Goal: Contribute content: Contribute content

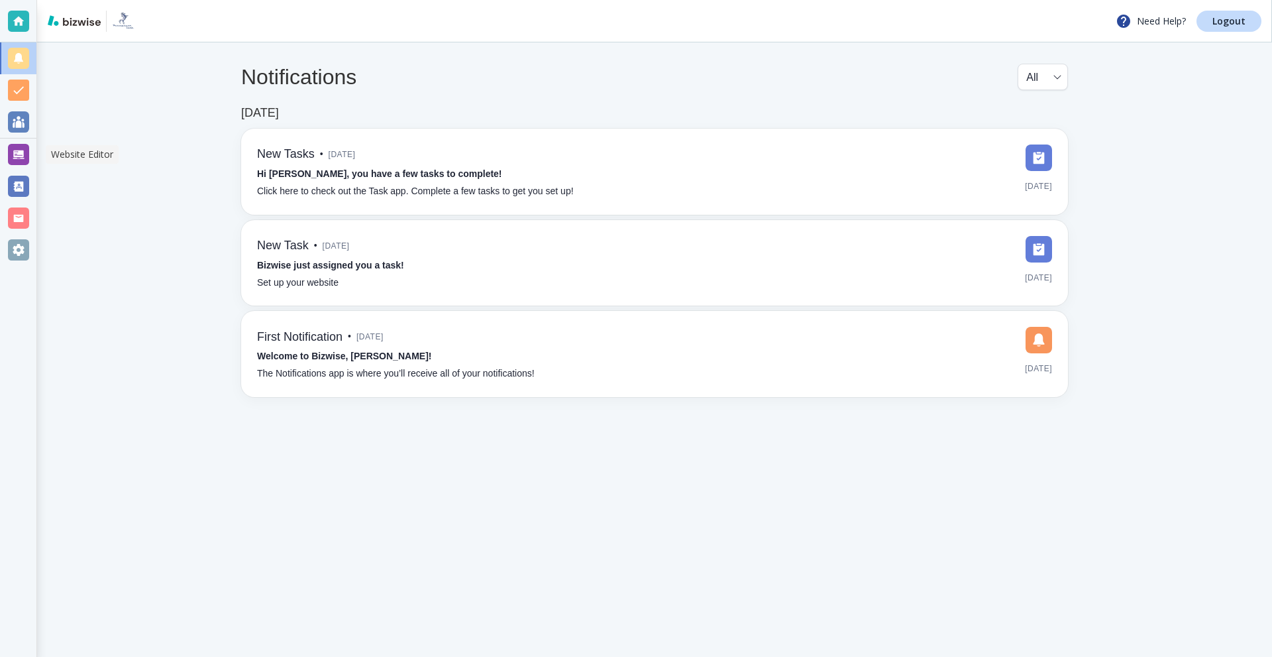
click at [6, 156] on div at bounding box center [18, 154] width 36 height 32
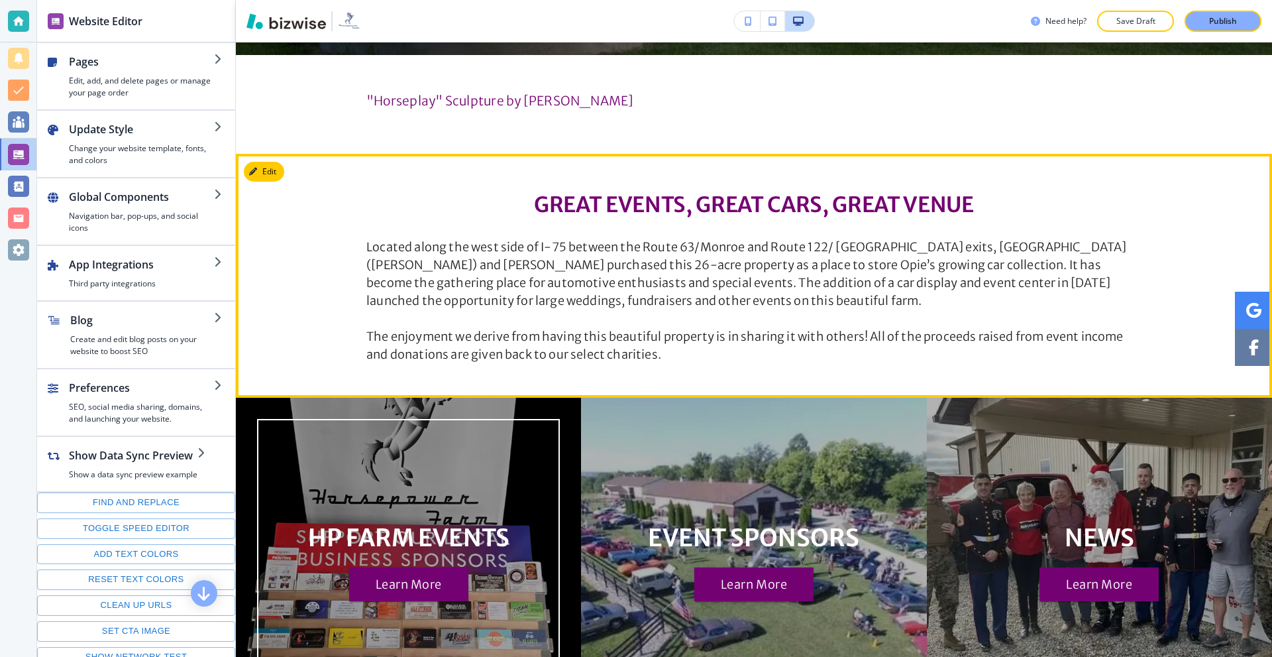
scroll to position [795, 0]
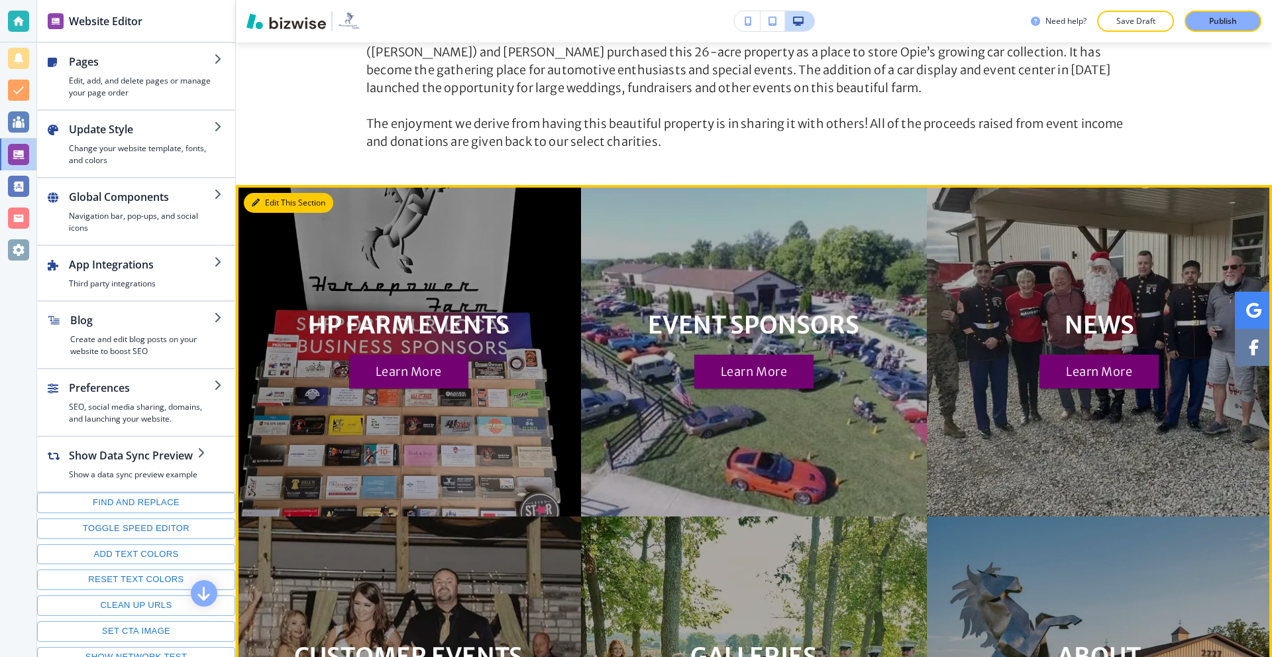
click at [266, 201] on button "Edit This Section" at bounding box center [288, 203] width 89 height 20
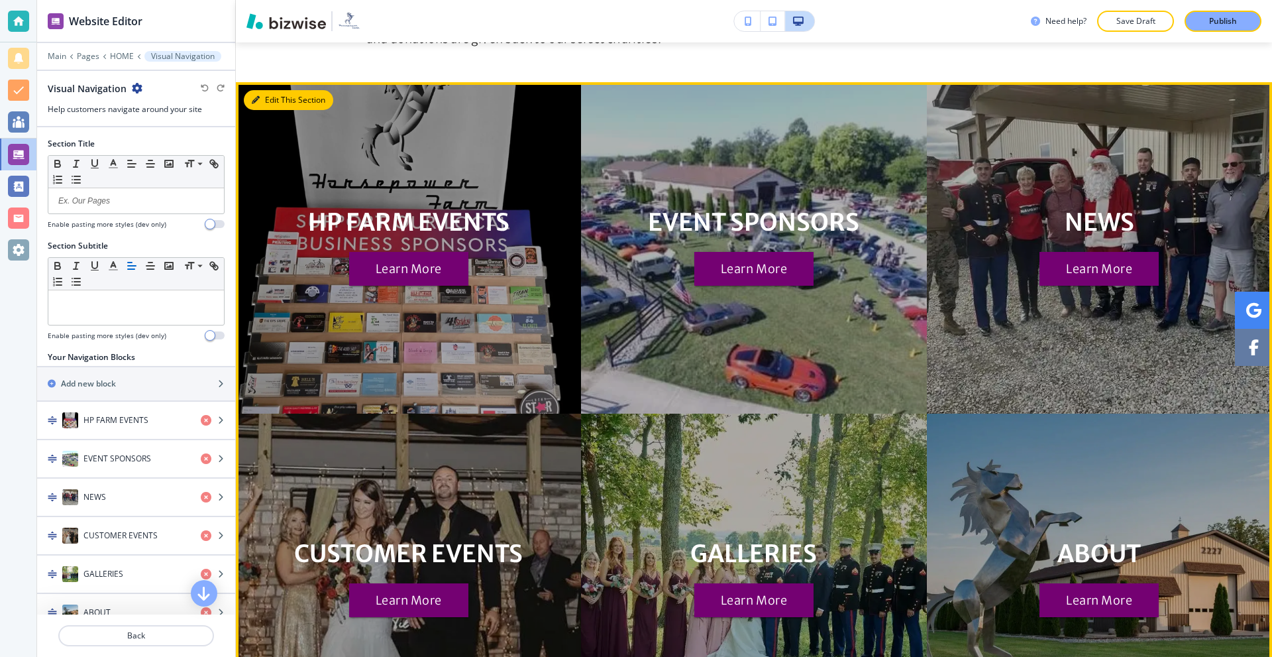
scroll to position [937, 0]
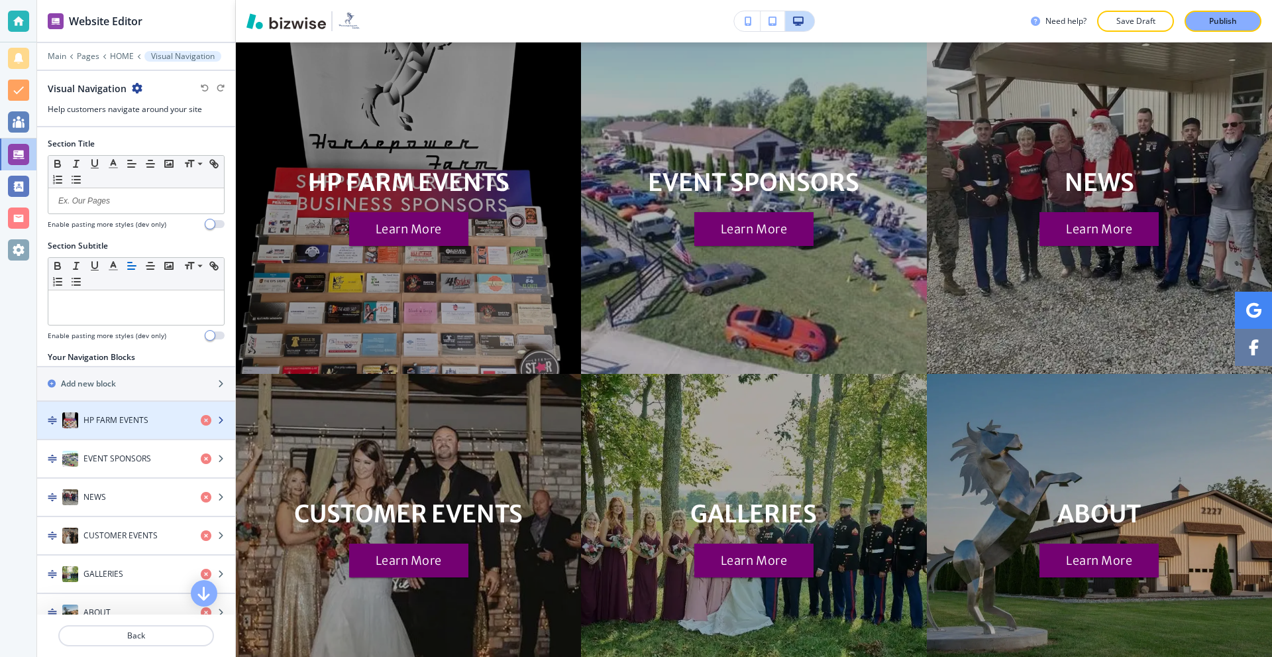
click at [115, 425] on h4 "HP FARM EVENTS" at bounding box center [115, 420] width 65 height 12
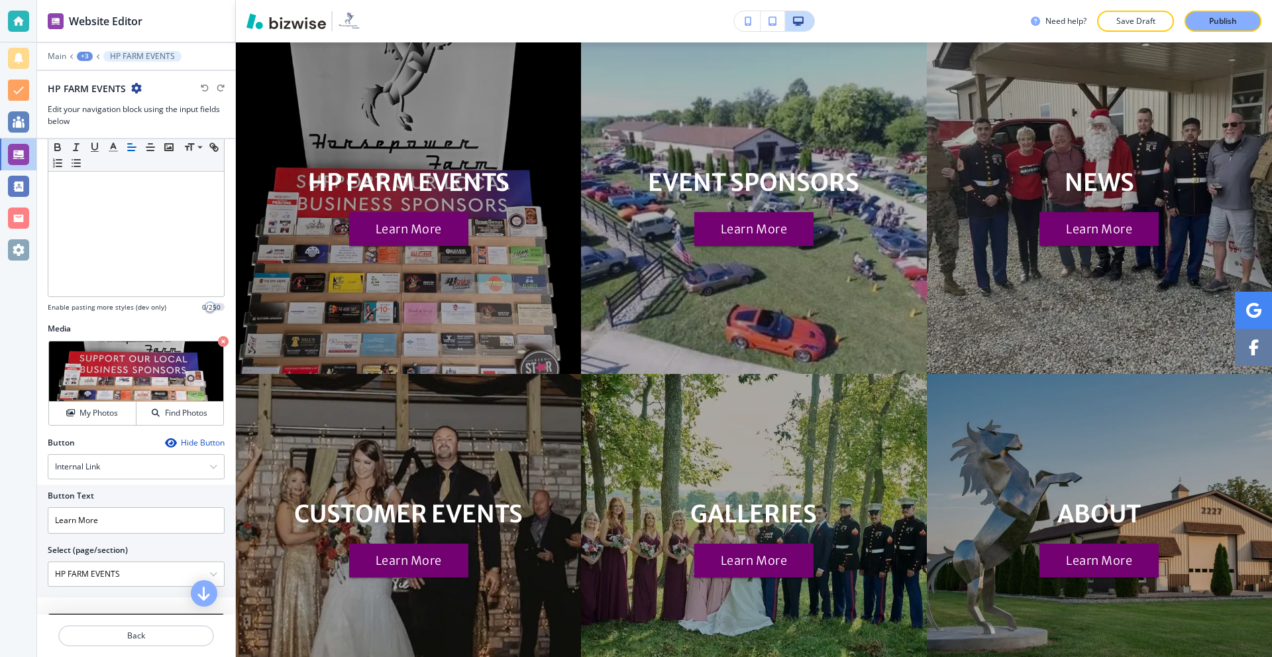
scroll to position [199, 0]
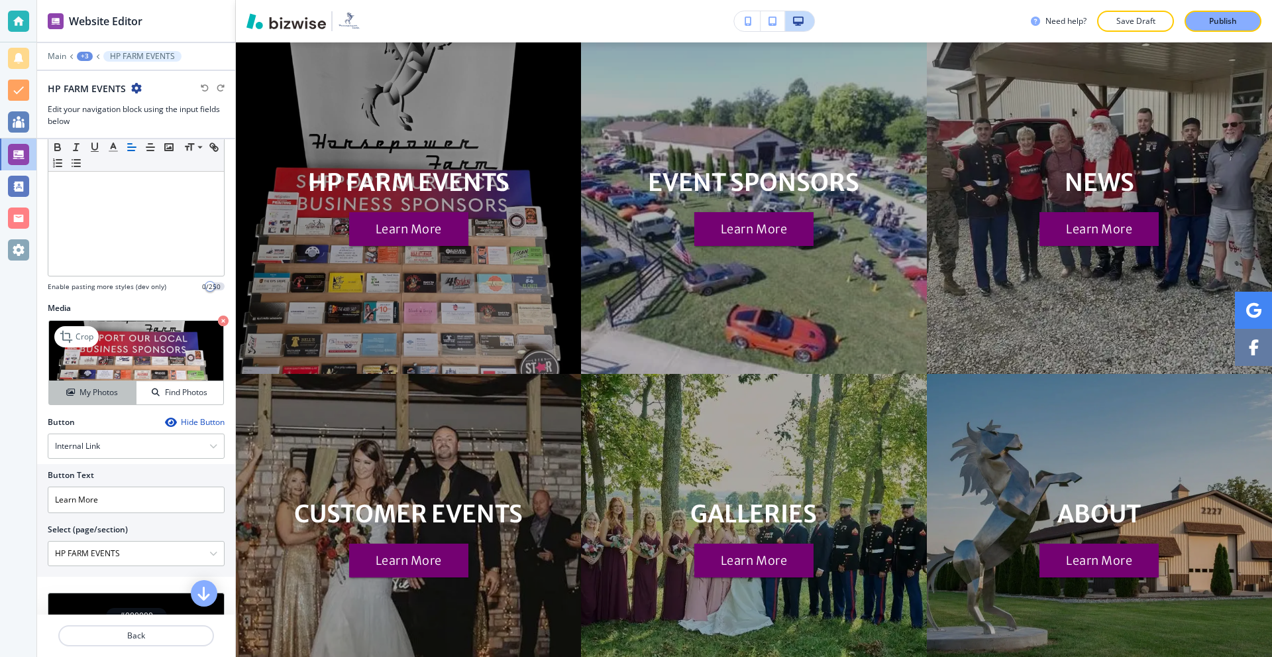
click at [97, 396] on h4 "My Photos" at bounding box center [98, 392] width 38 height 12
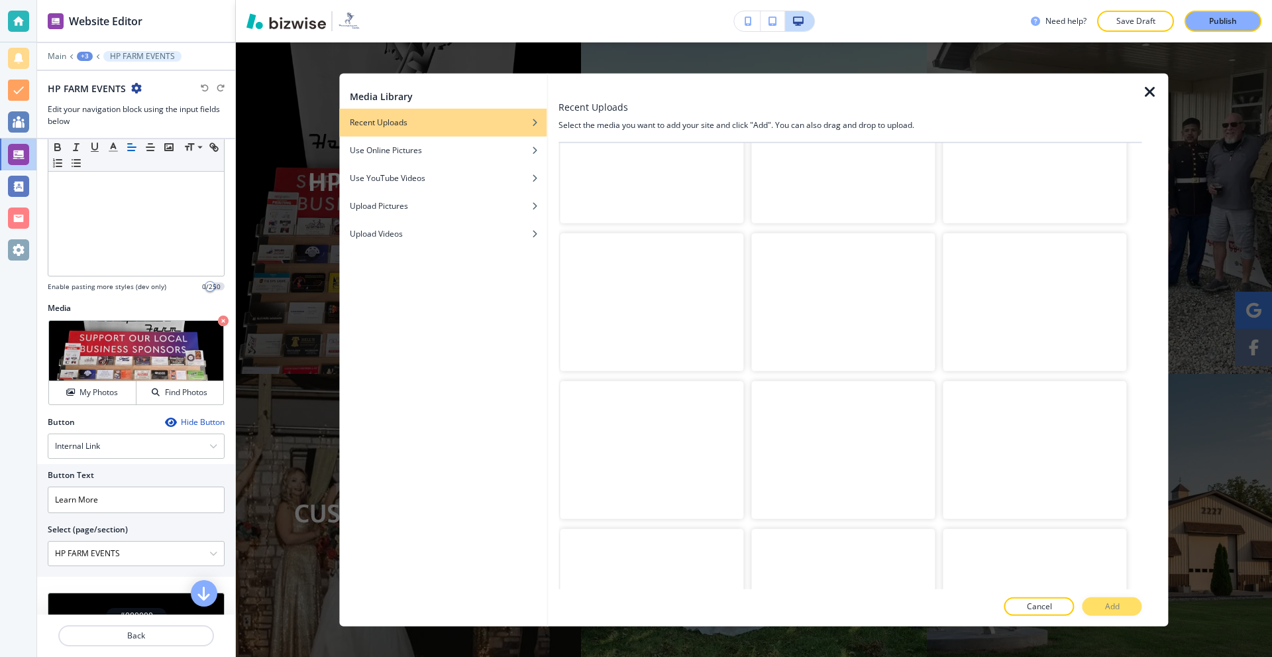
scroll to position [13969, 0]
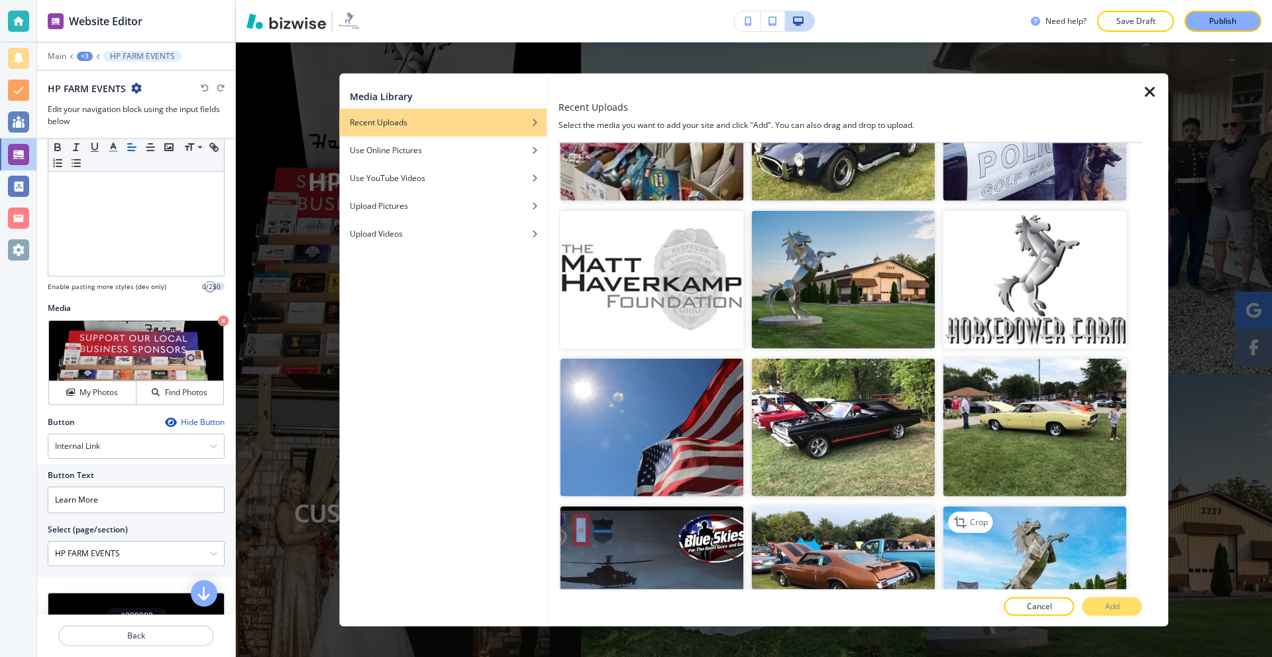
click at [1014, 506] on img "button" at bounding box center [1035, 575] width 184 height 138
click at [1105, 601] on p "Add" at bounding box center [1112, 606] width 15 height 12
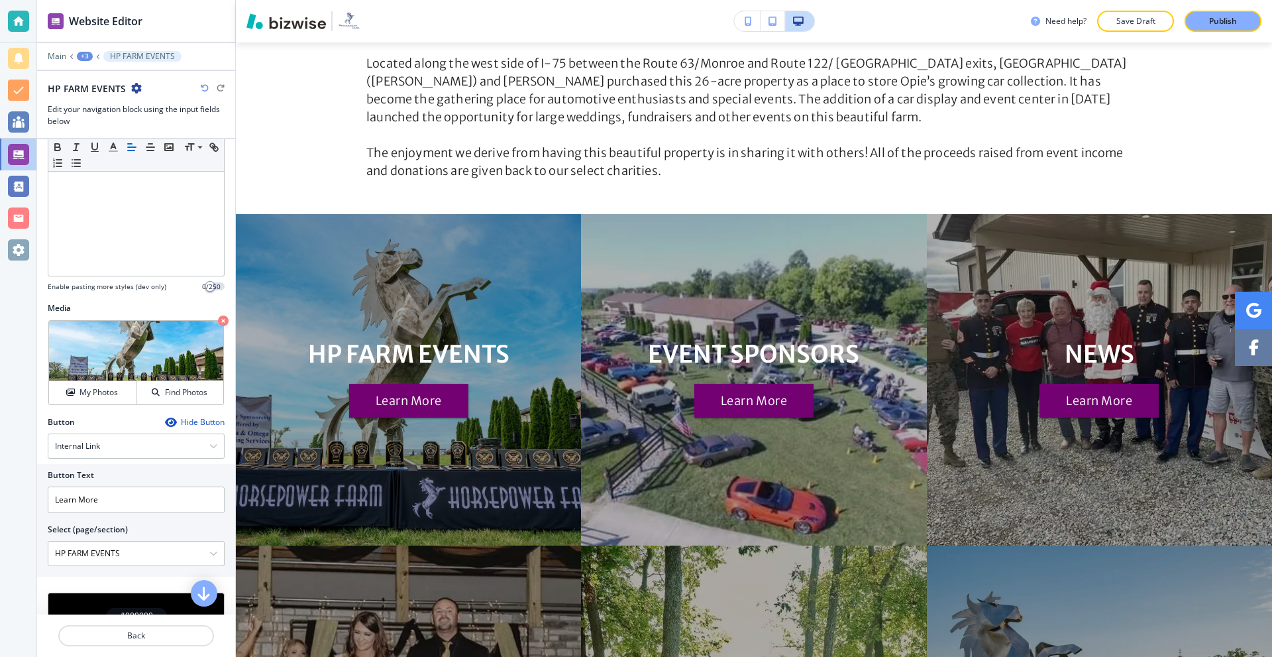
scroll to position [805, 0]
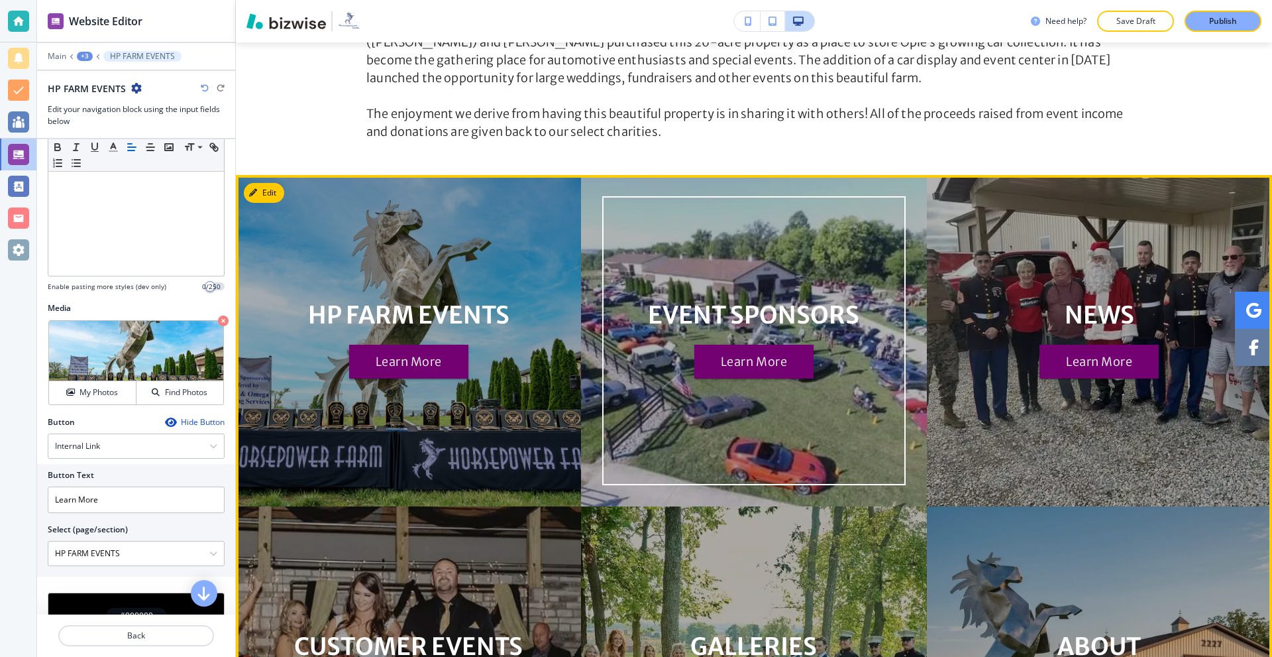
drag, startPoint x: 752, startPoint y: 365, endPoint x: 767, endPoint y: 181, distance: 184.8
click at [767, 181] on div "EVENT SPONSORS Learn More" at bounding box center [753, 340] width 345 height 331
click at [771, 347] on button "Learn More" at bounding box center [753, 361] width 119 height 34
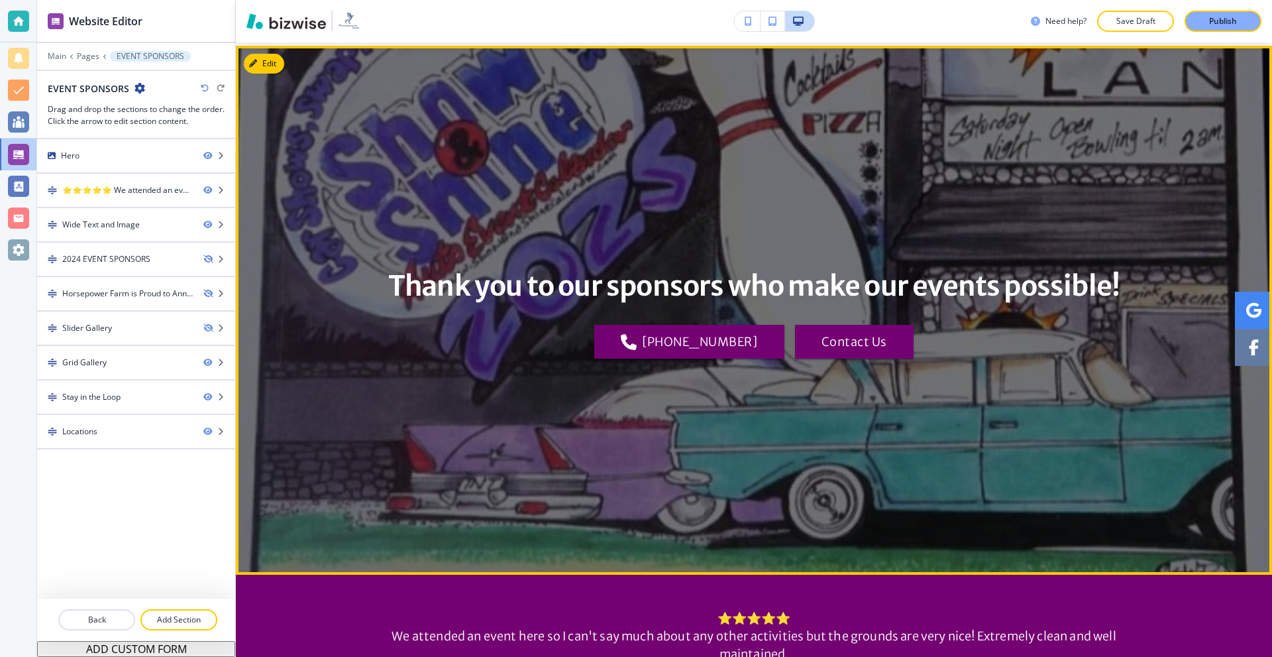
scroll to position [0, 0]
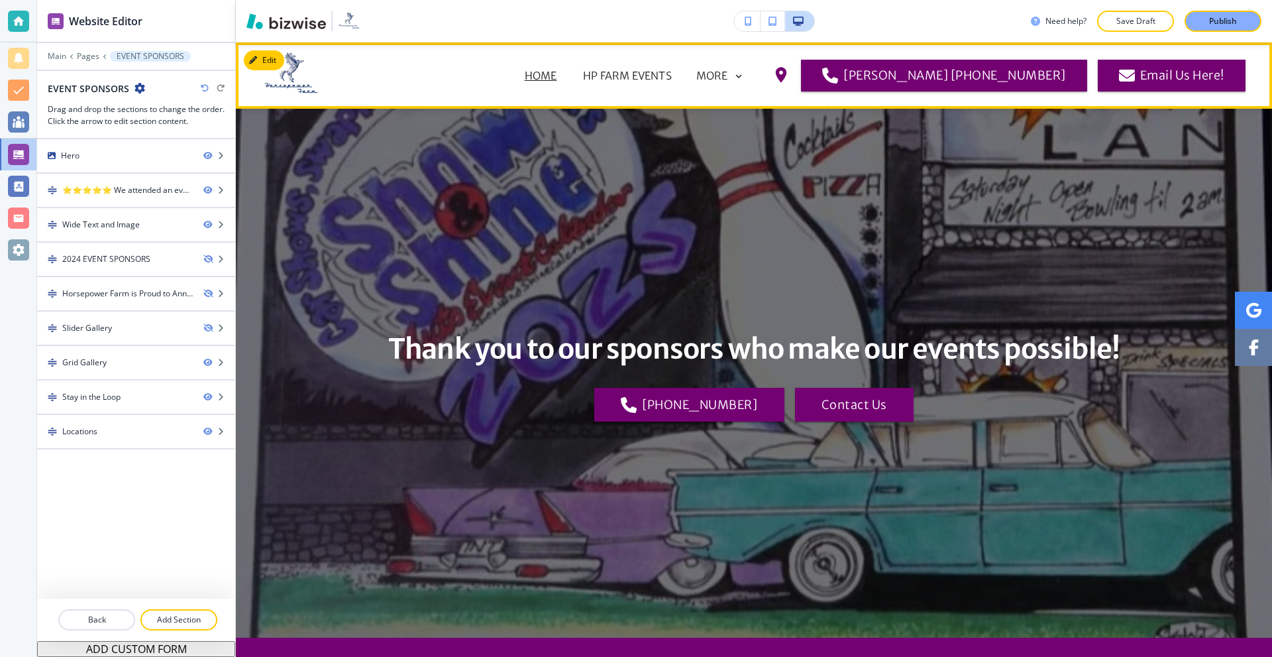
click at [525, 78] on p "HOME" at bounding box center [541, 76] width 32 height 16
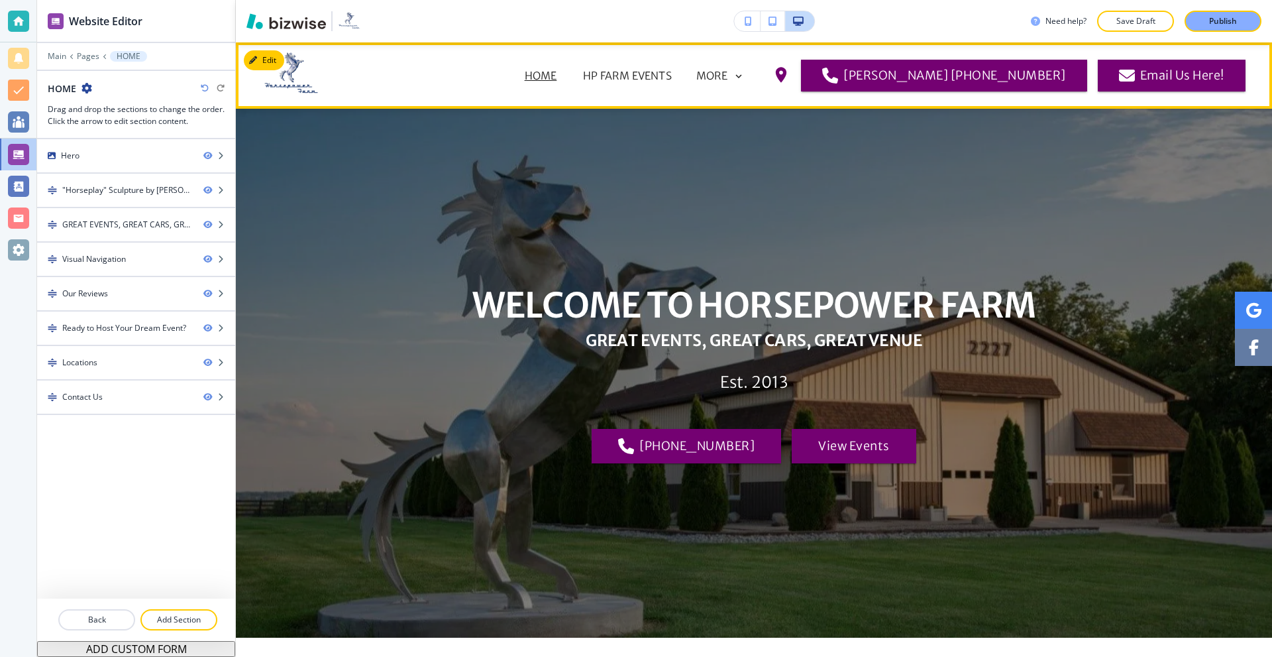
drag, startPoint x: 537, startPoint y: 73, endPoint x: 548, endPoint y: 94, distance: 24.0
click at [583, 73] on p "HP FARM EVENTS" at bounding box center [627, 76] width 88 height 16
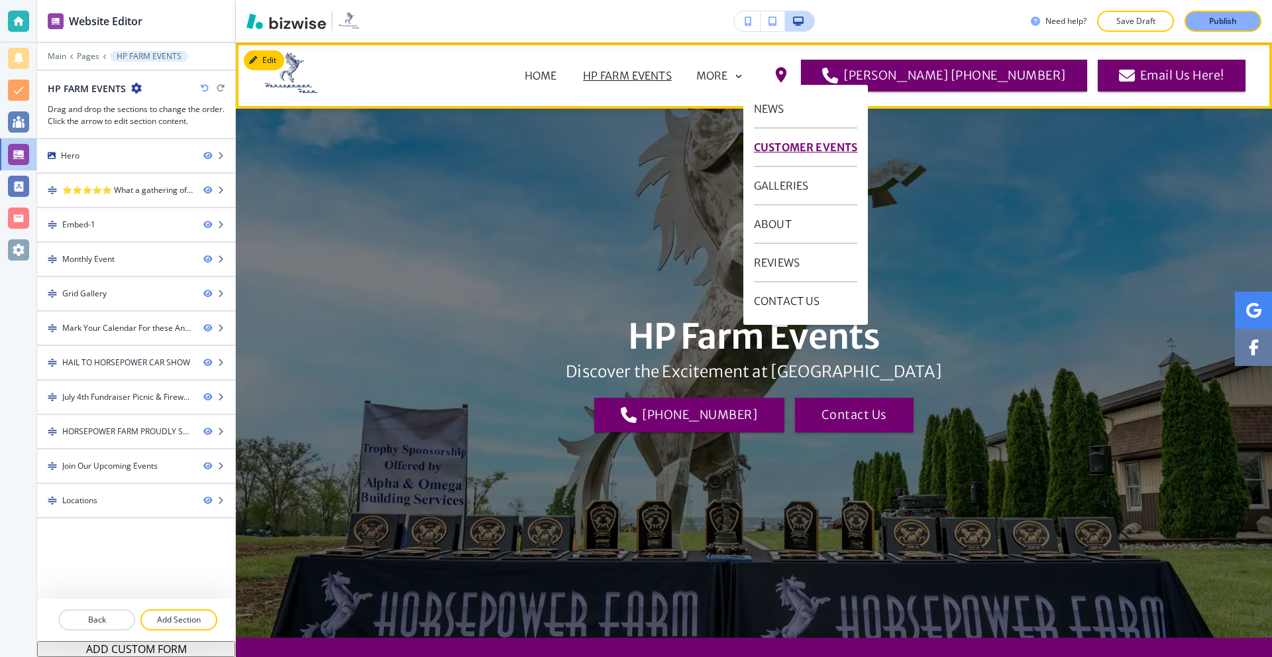
click at [776, 141] on p "CUSTOMER EVENTS" at bounding box center [806, 148] width 104 height 38
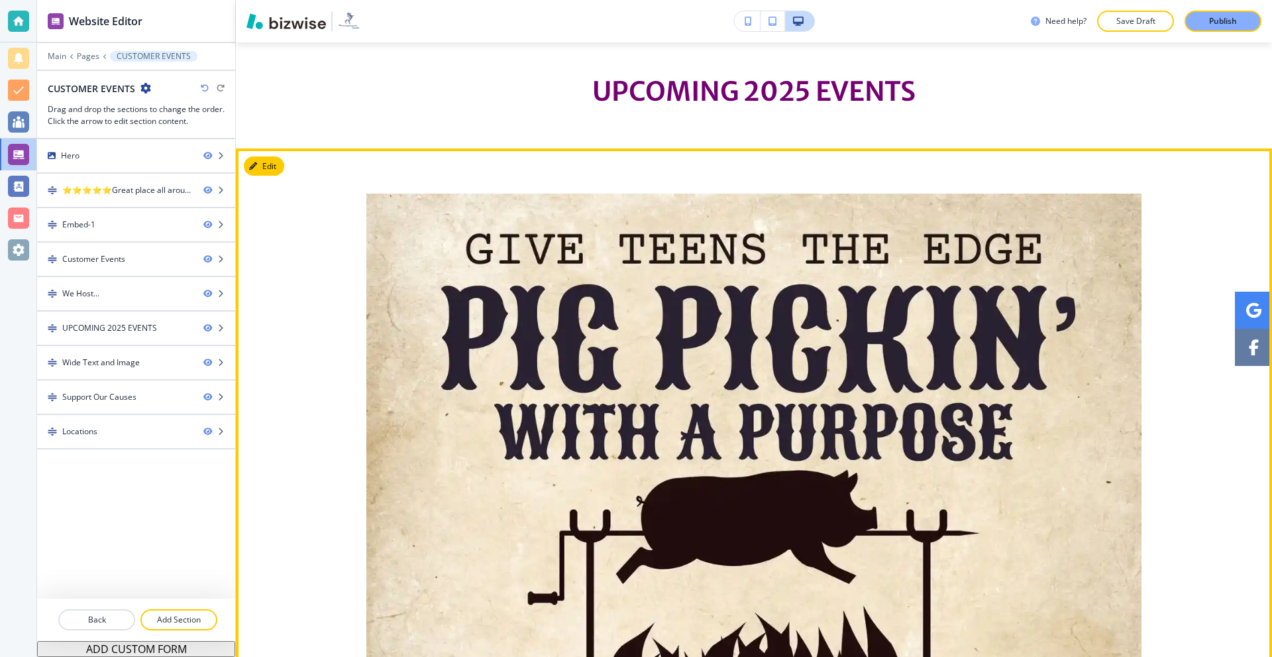
scroll to position [1789, 0]
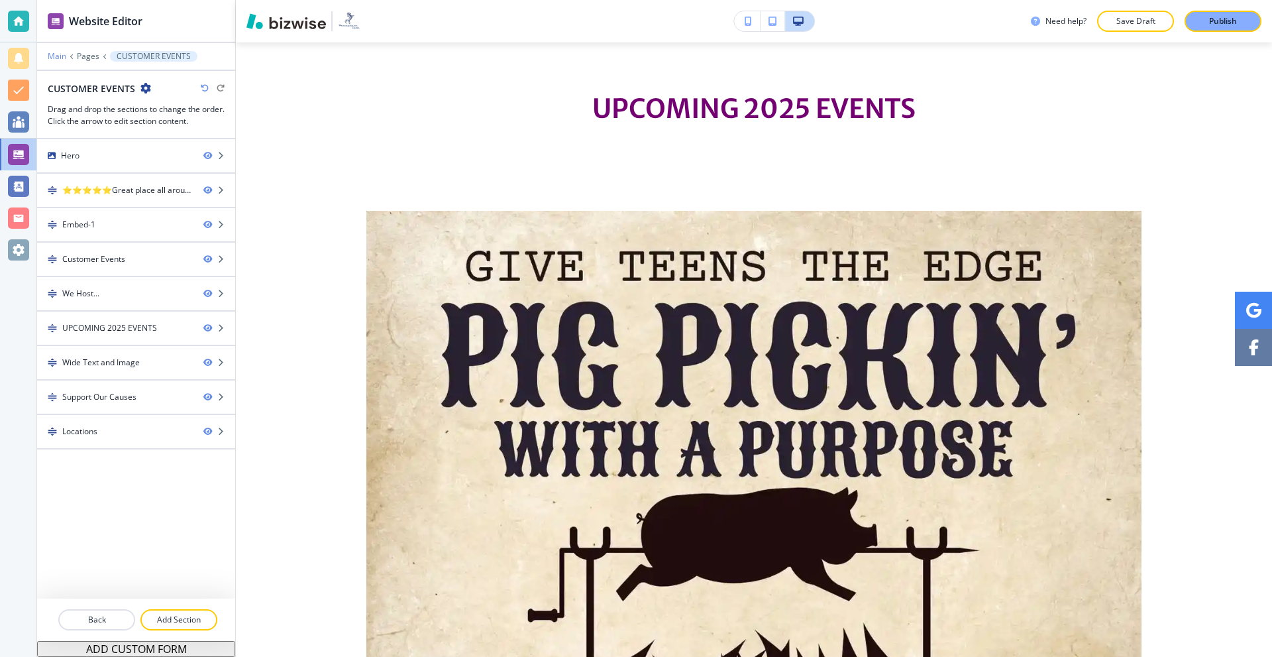
click at [62, 58] on p "Main" at bounding box center [57, 56] width 19 height 9
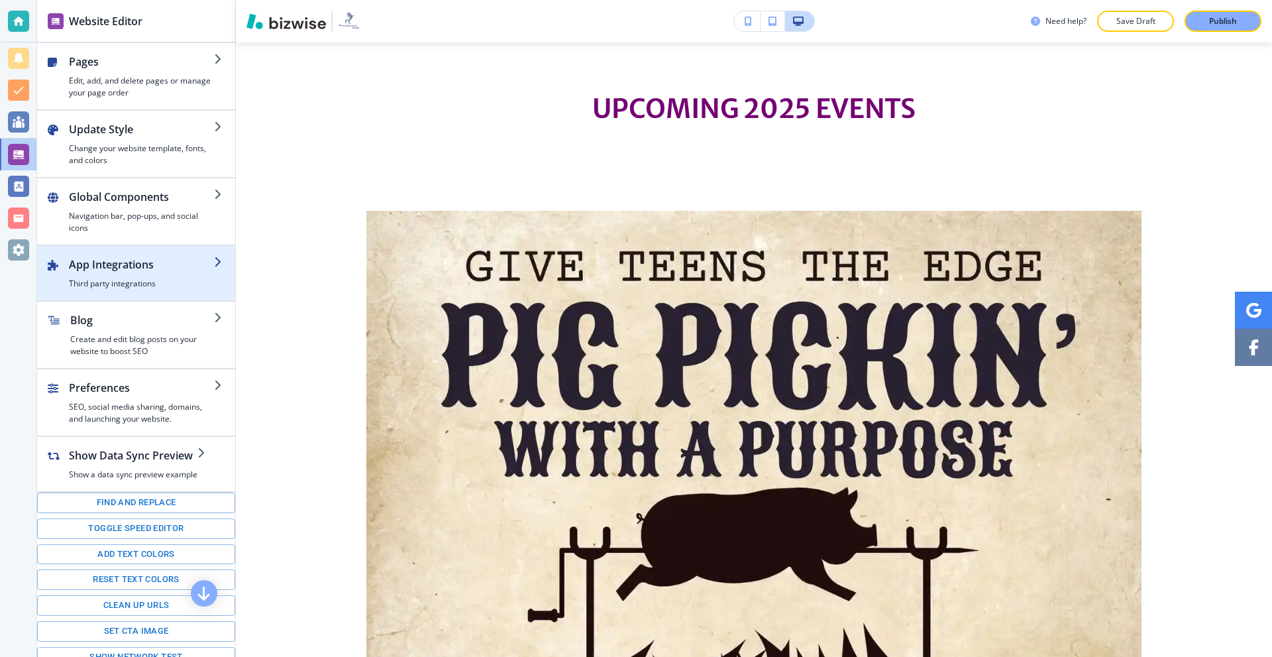
click at [150, 275] on div "button" at bounding box center [141, 274] width 145 height 5
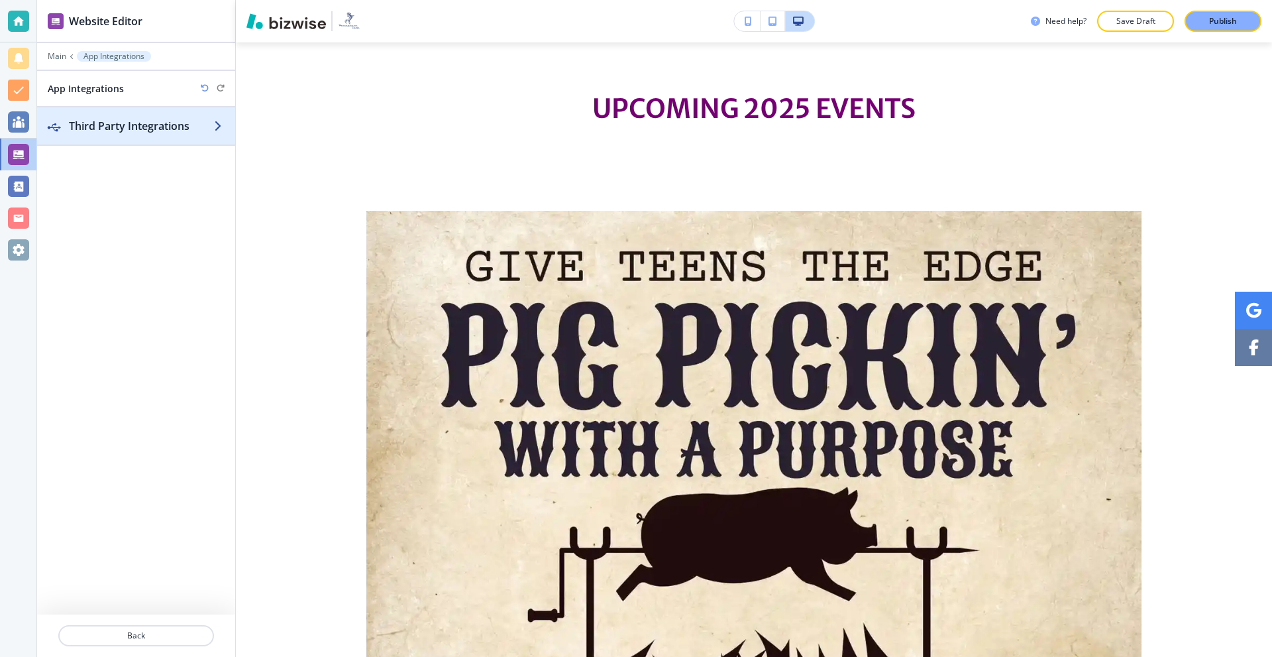
click at [134, 129] on h2 "Third Party Integrations" at bounding box center [141, 126] width 145 height 16
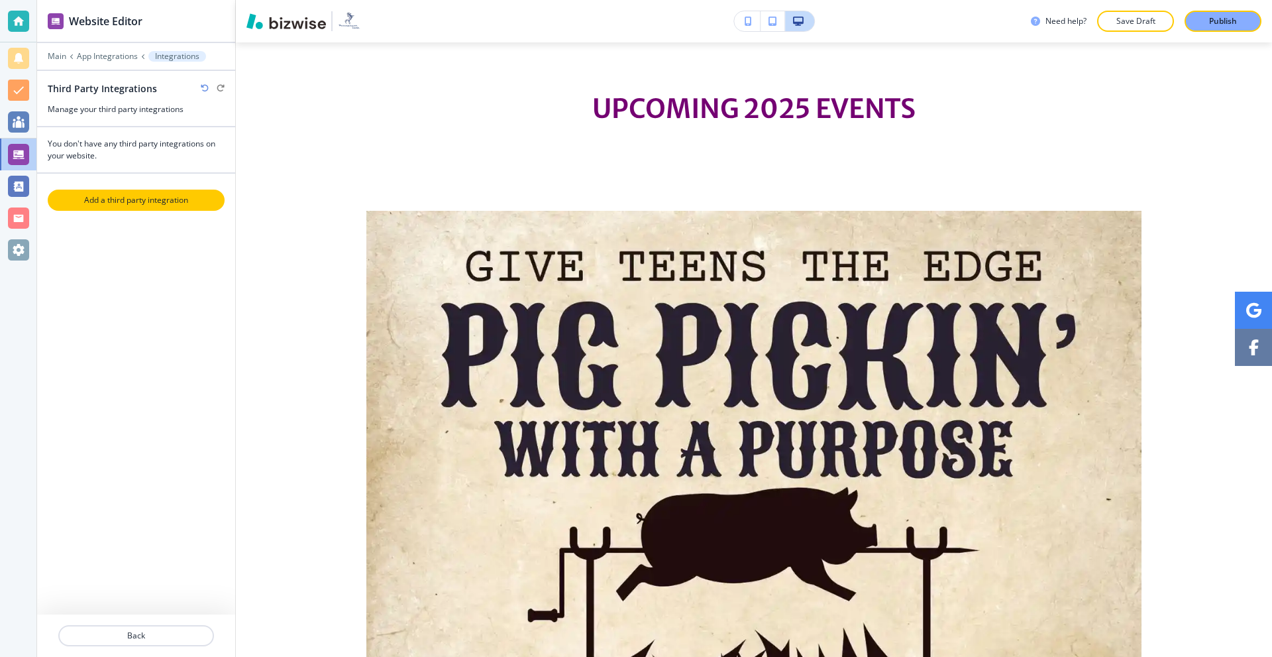
click at [158, 197] on p "Add a third party integration" at bounding box center [136, 200] width 174 height 12
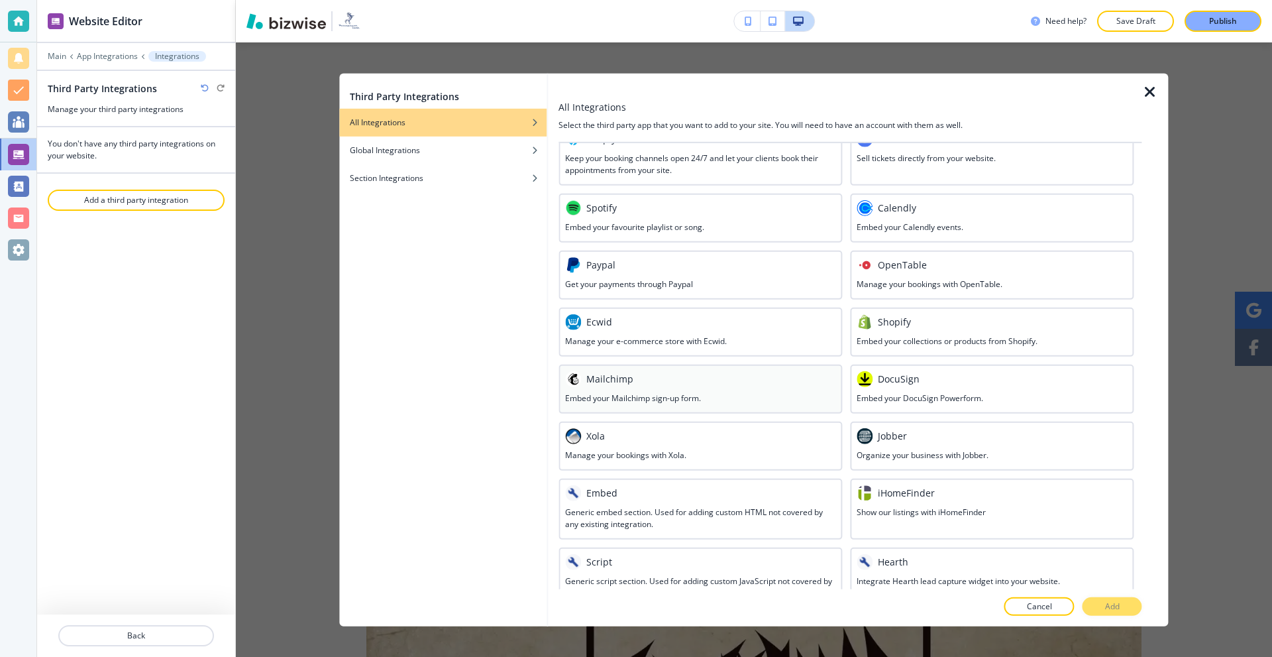
scroll to position [475, 0]
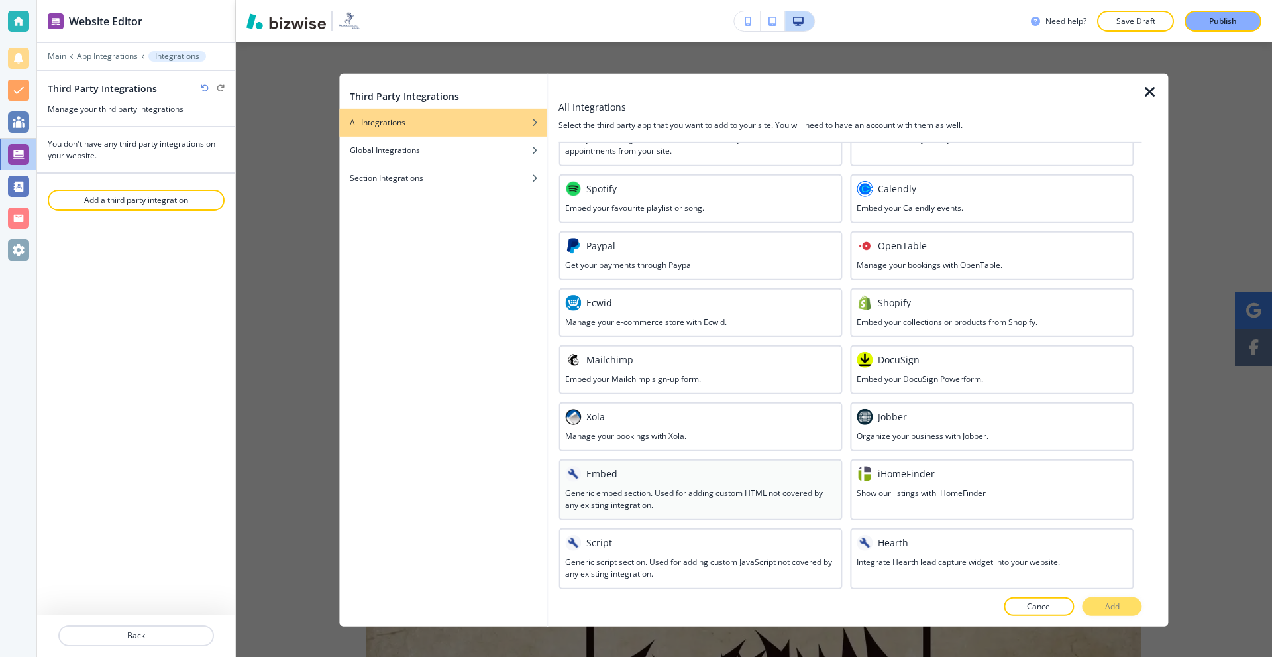
click at [662, 482] on div at bounding box center [700, 483] width 270 height 5
click at [1106, 603] on p "Add" at bounding box center [1112, 606] width 15 height 12
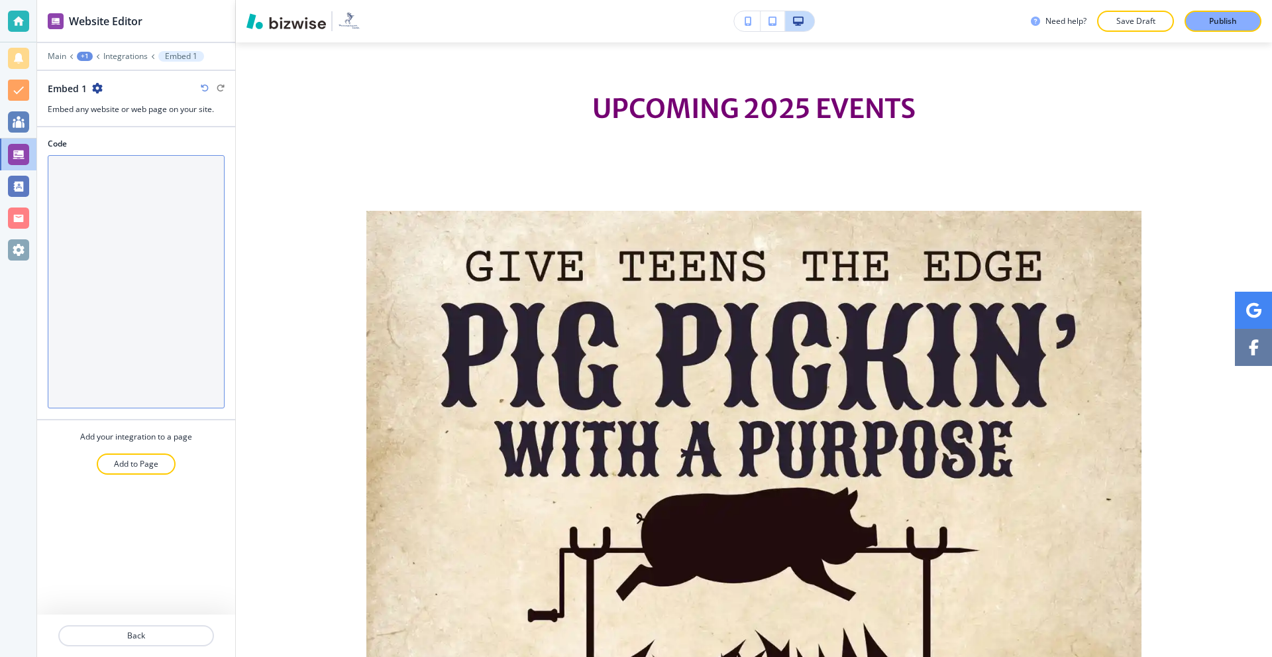
click at [172, 245] on textarea "Code" at bounding box center [136, 281] width 177 height 253
paste textarea "[URL][DOMAIN_NAME]"
type textarea "[URL][DOMAIN_NAME]"
click at [140, 211] on textarea "Code" at bounding box center [136, 281] width 177 height 253
paste textarea "<iframe width="560" height="315" src="[URL][DOMAIN_NAME]" title="YouTube video …"
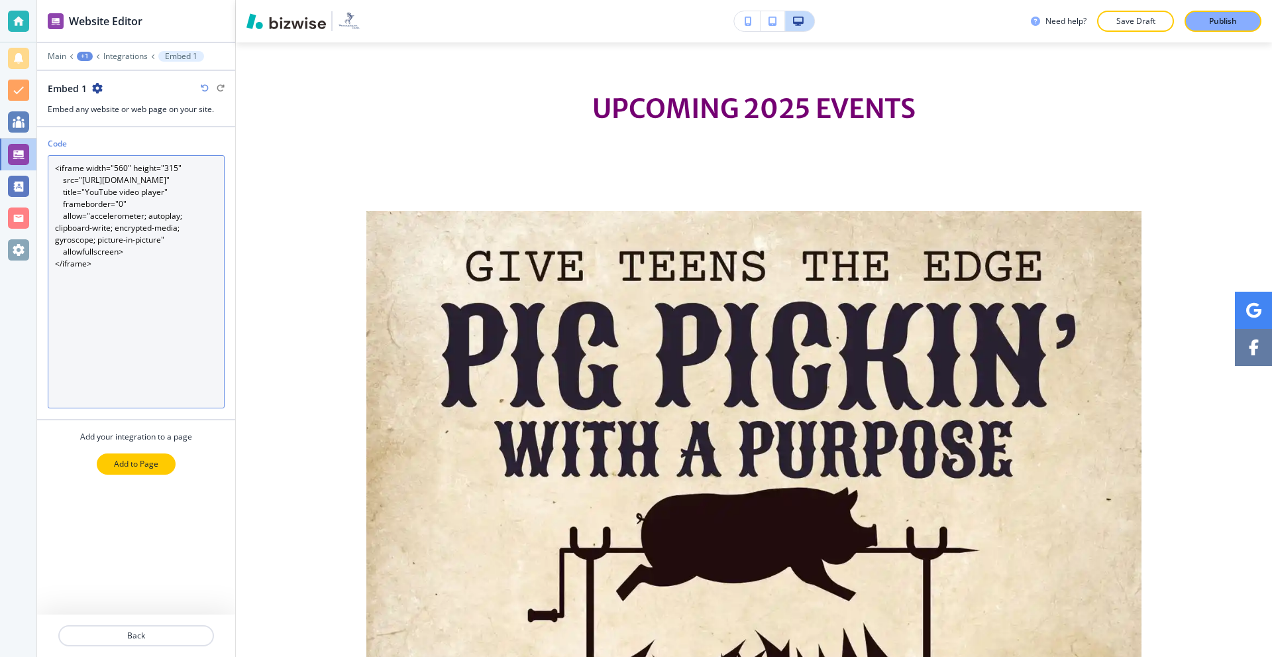
type textarea "<iframe width="560" height="315" src="[URL][DOMAIN_NAME]" title="YouTube video …"
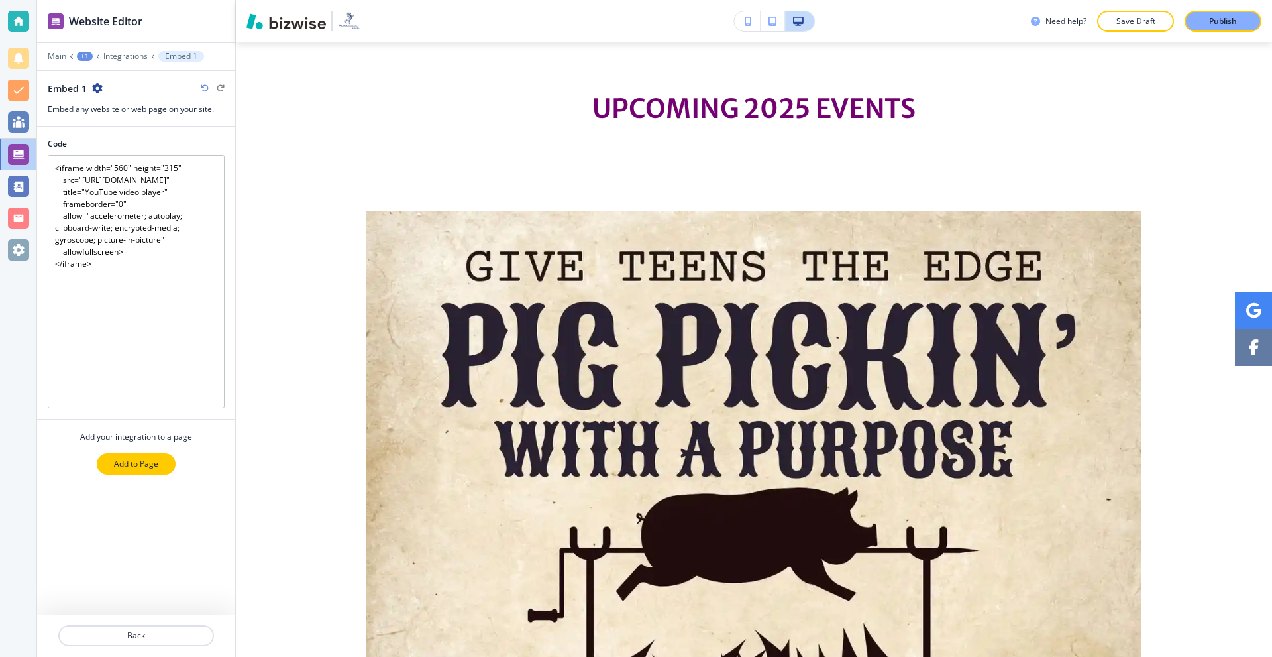
click at [148, 460] on p "Add to Page" at bounding box center [136, 464] width 44 height 12
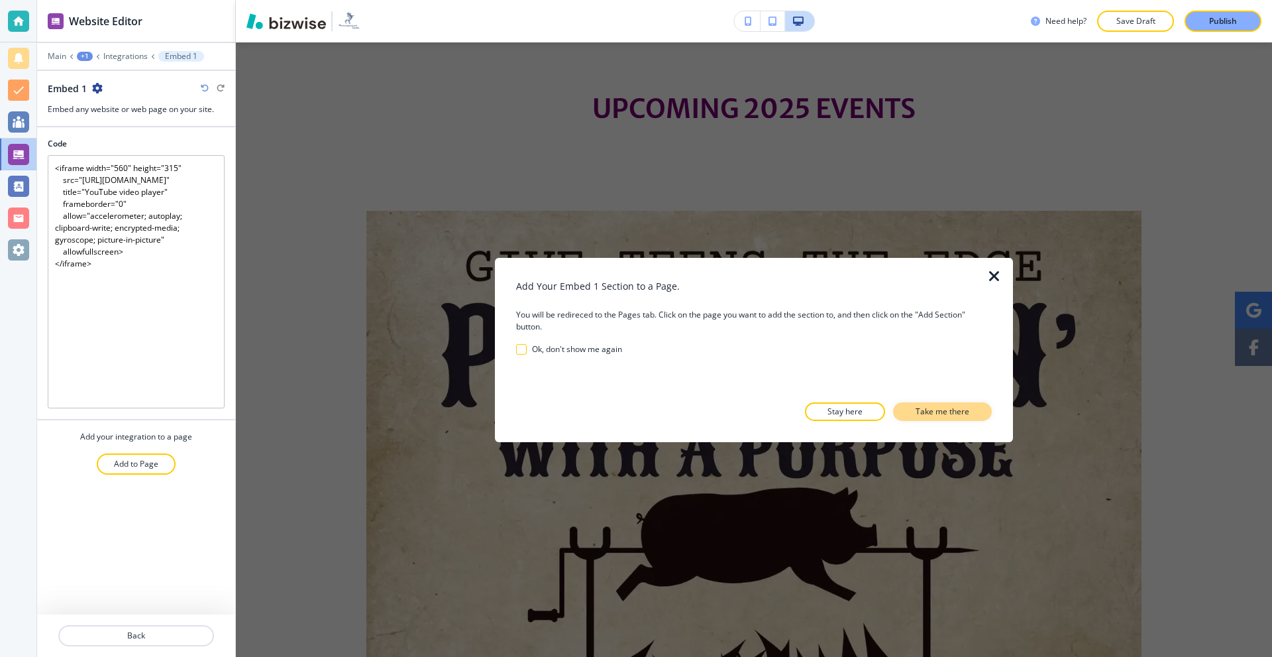
click at [917, 411] on p "Take me there" at bounding box center [943, 411] width 54 height 12
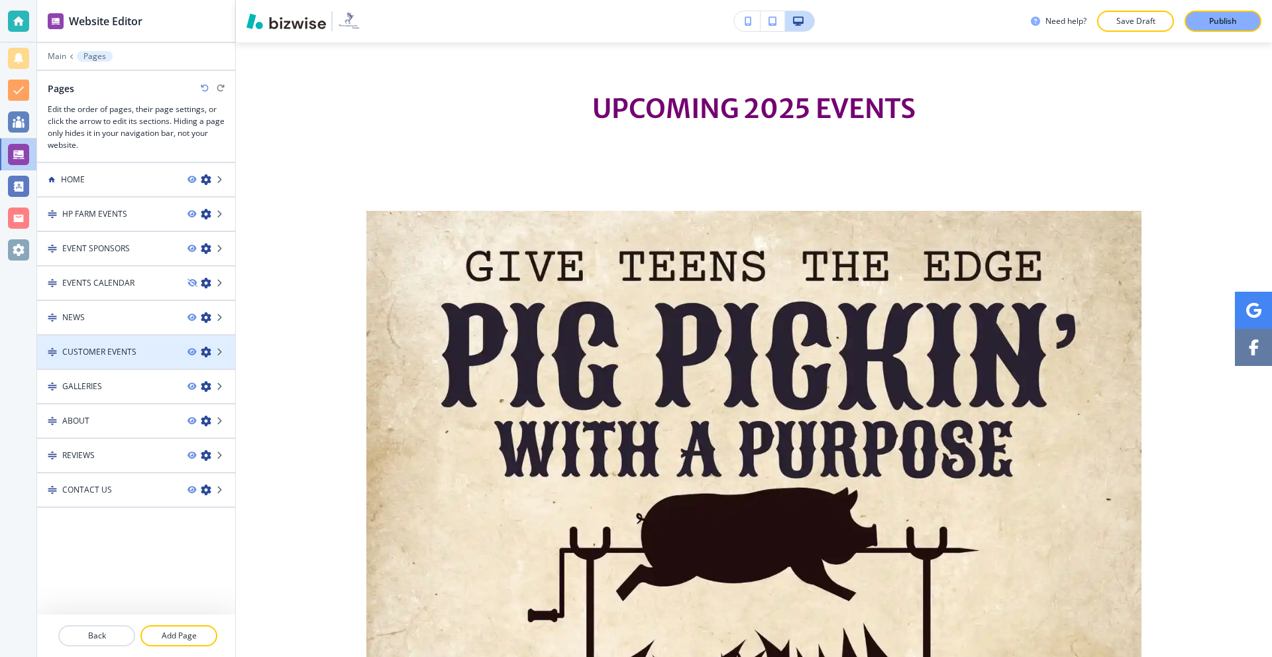
click at [120, 354] on h4 "CUSTOMER EVENTS" at bounding box center [99, 352] width 74 height 12
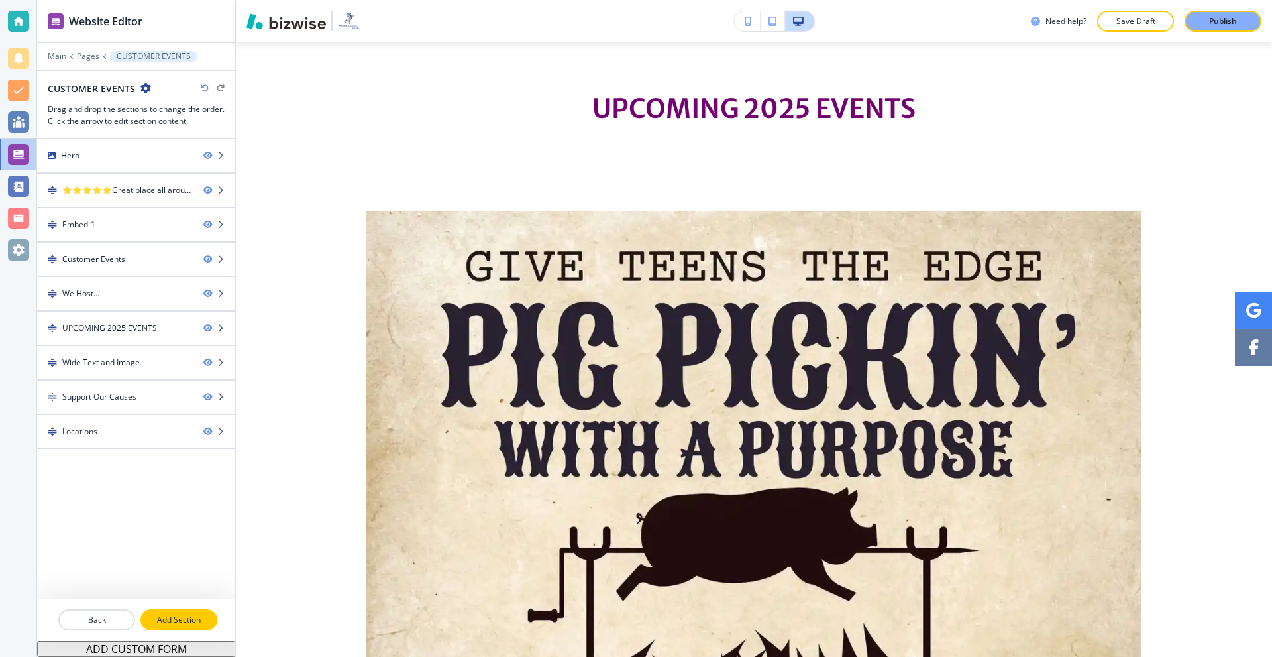
click at [165, 629] on button "Add Section" at bounding box center [178, 619] width 77 height 21
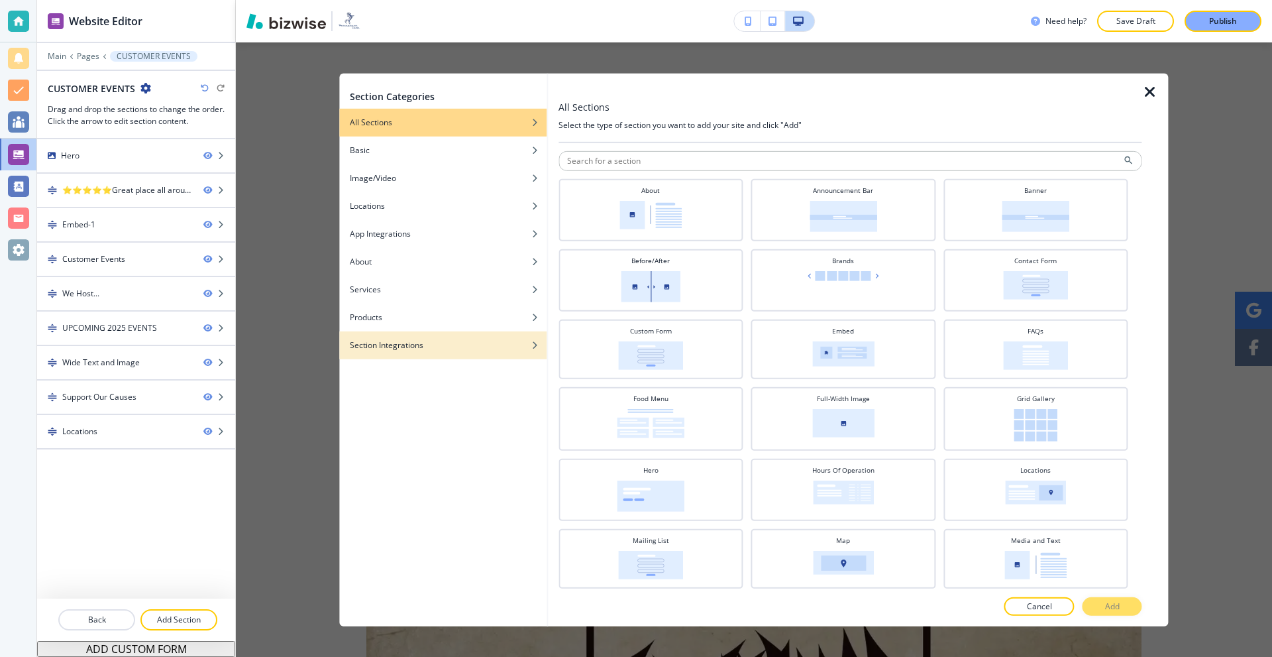
click at [419, 341] on h4 "Section Integrations" at bounding box center [387, 345] width 74 height 12
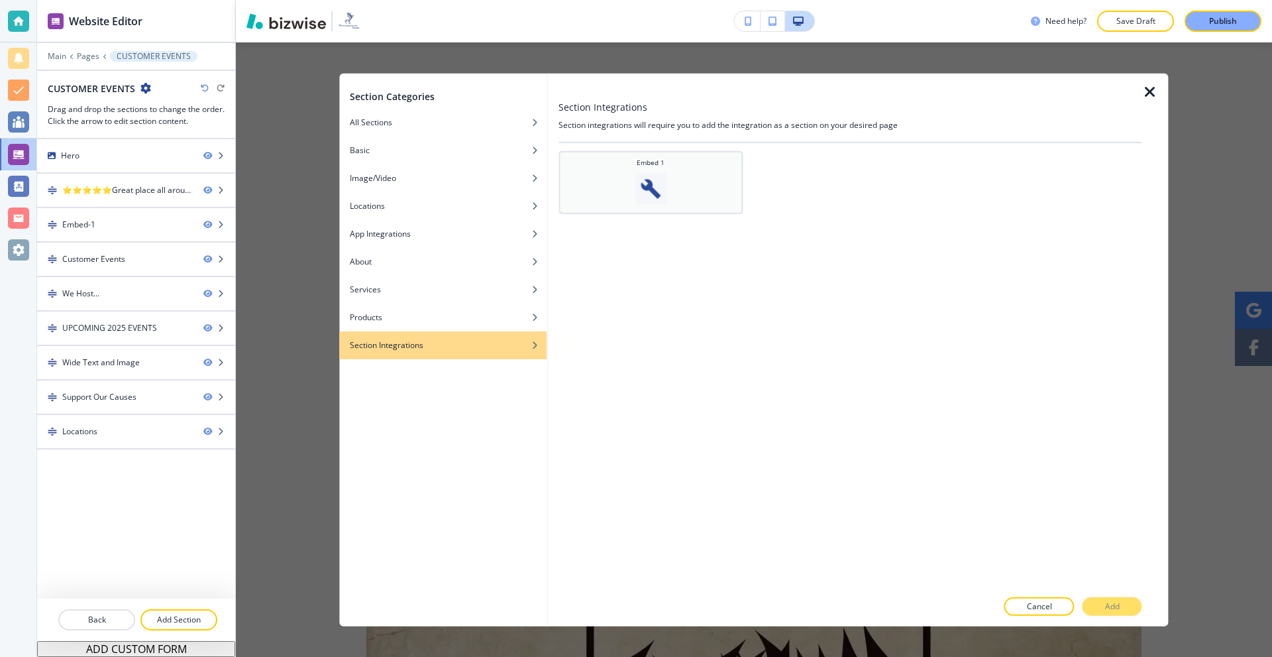
click at [689, 190] on div "Embed 1" at bounding box center [651, 180] width 172 height 47
click at [1114, 606] on p "Add" at bounding box center [1112, 606] width 15 height 12
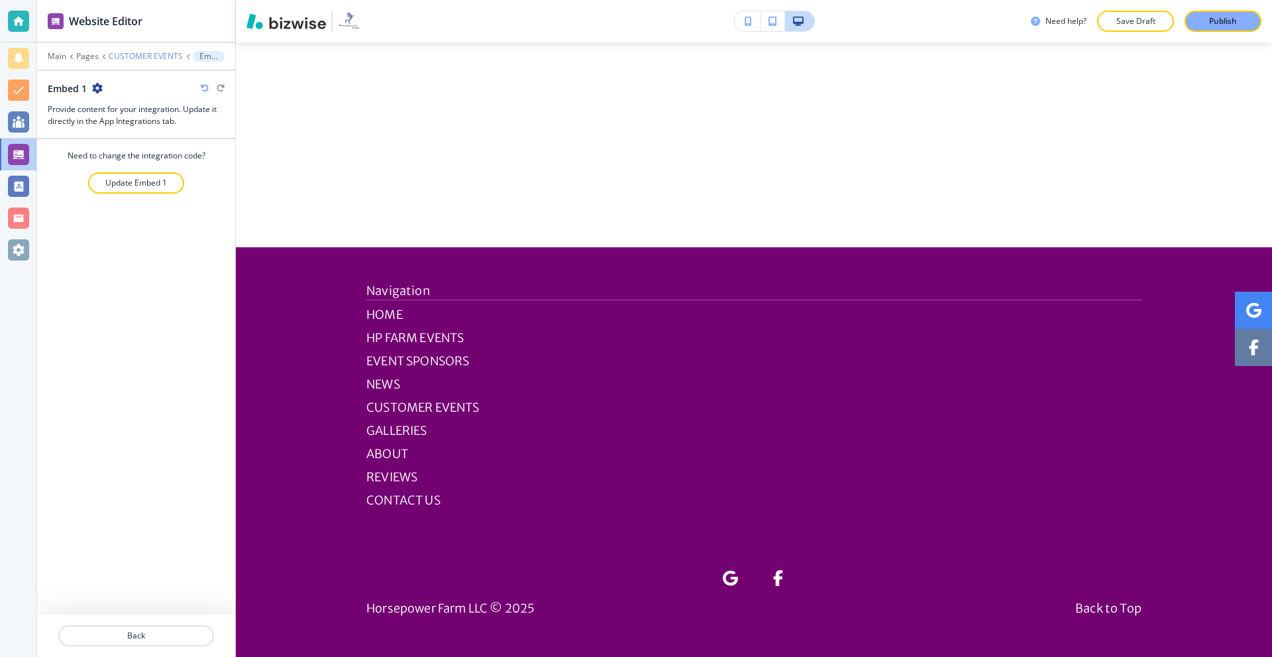
scroll to position [3658, 0]
click at [132, 51] on div "Main Pages CUSTOMER EVENTS Embed 1" at bounding box center [136, 56] width 177 height 11
click at [150, 60] on p "CUSTOMER EVENTS" at bounding box center [146, 56] width 74 height 9
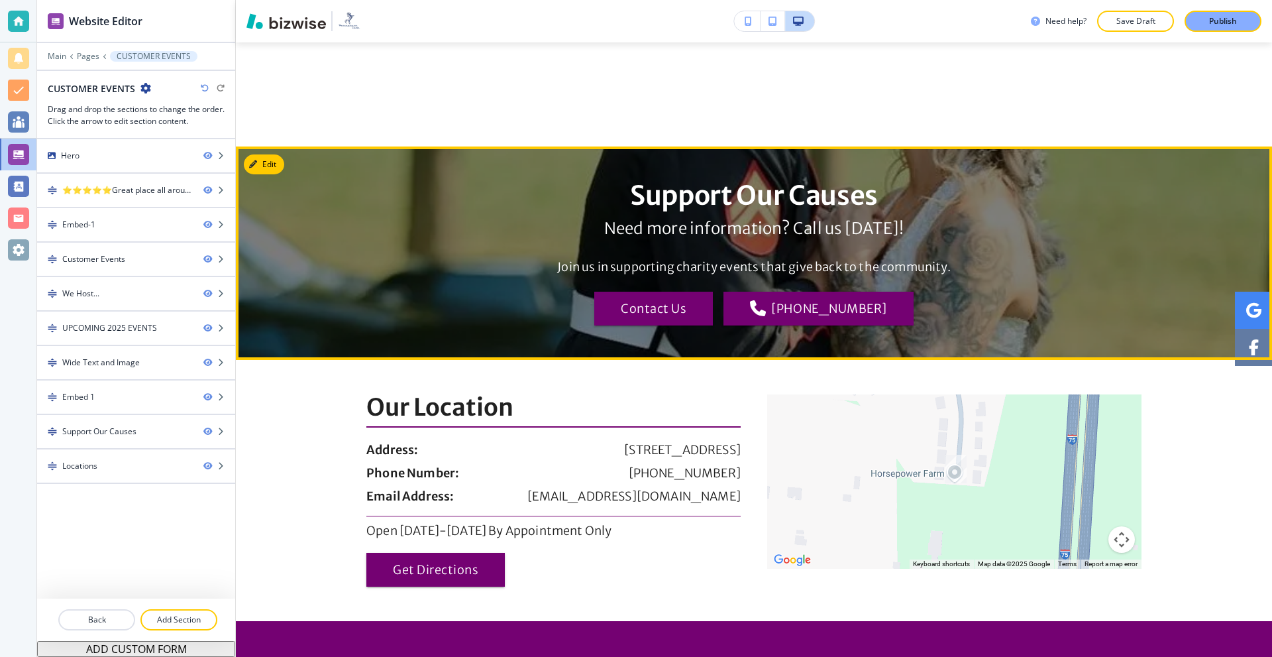
scroll to position [3184, 0]
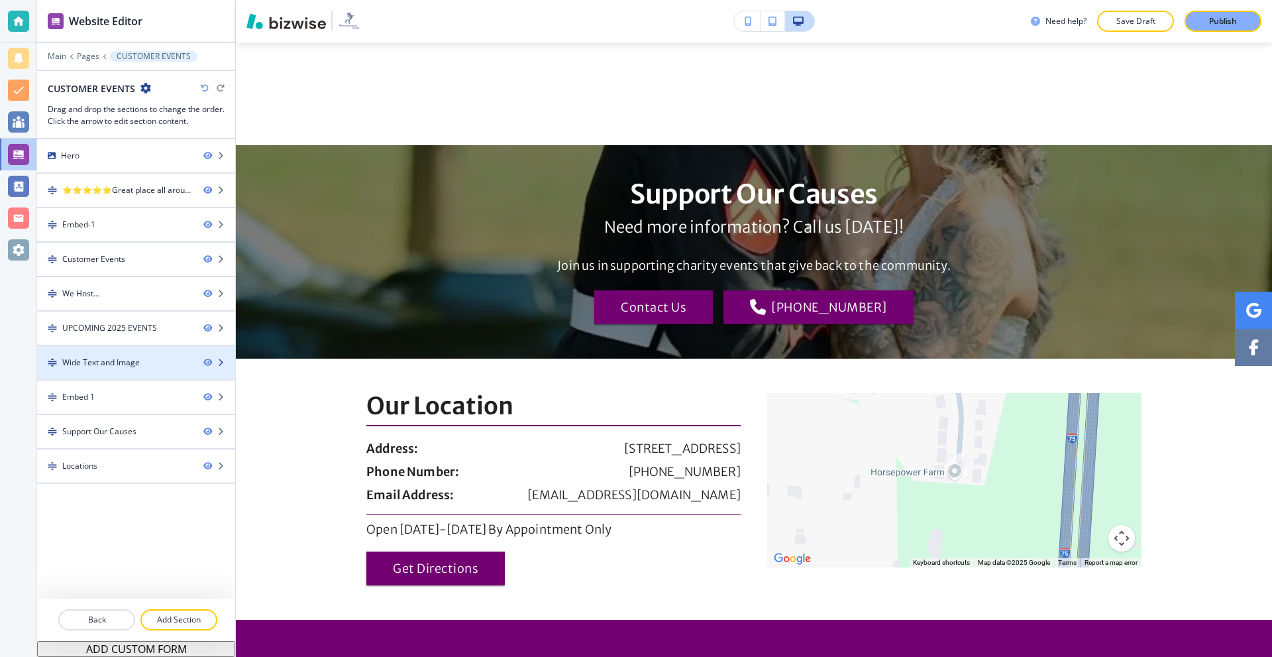
click at [127, 356] on div "Wide Text and Image" at bounding box center [101, 362] width 78 height 12
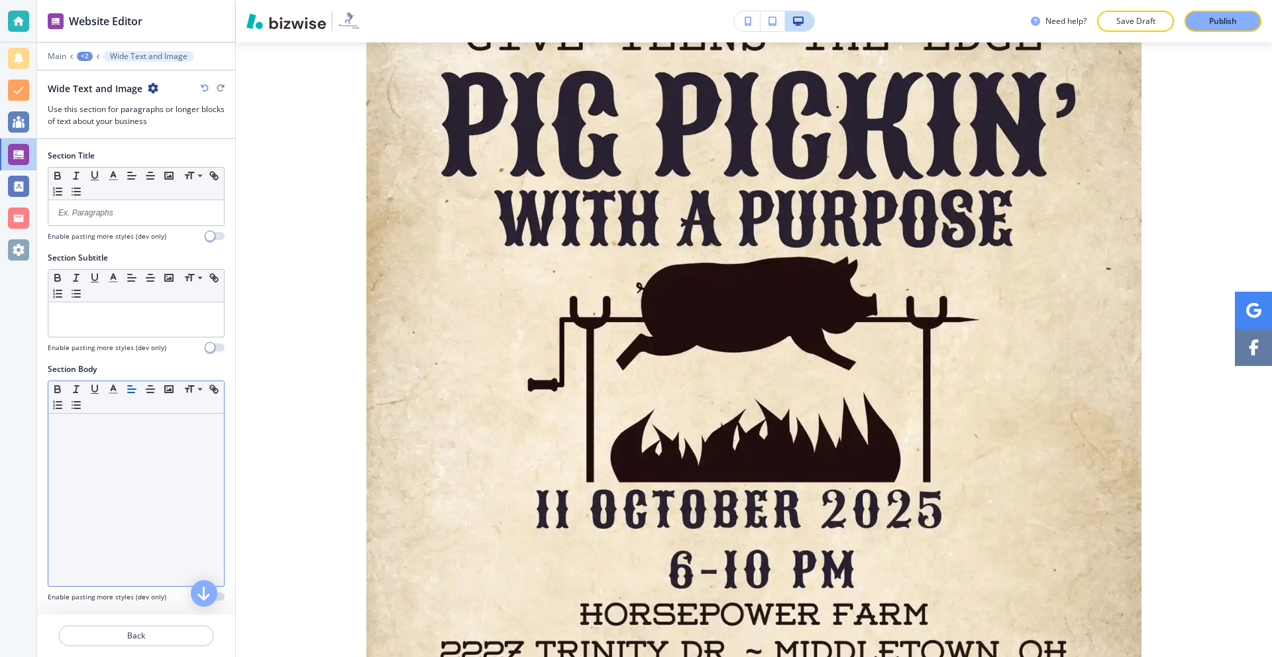
scroll to position [2019, 0]
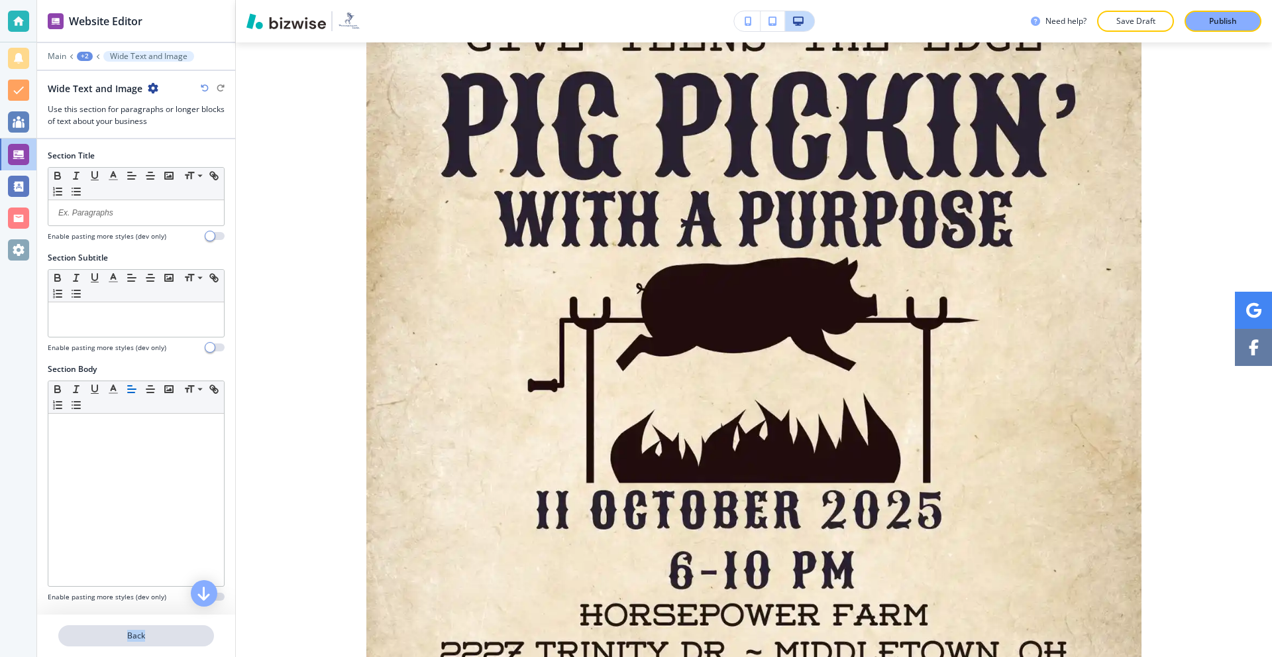
click at [153, 626] on div "Back" at bounding box center [136, 635] width 198 height 42
click at [153, 635] on p "Back" at bounding box center [136, 635] width 153 height 12
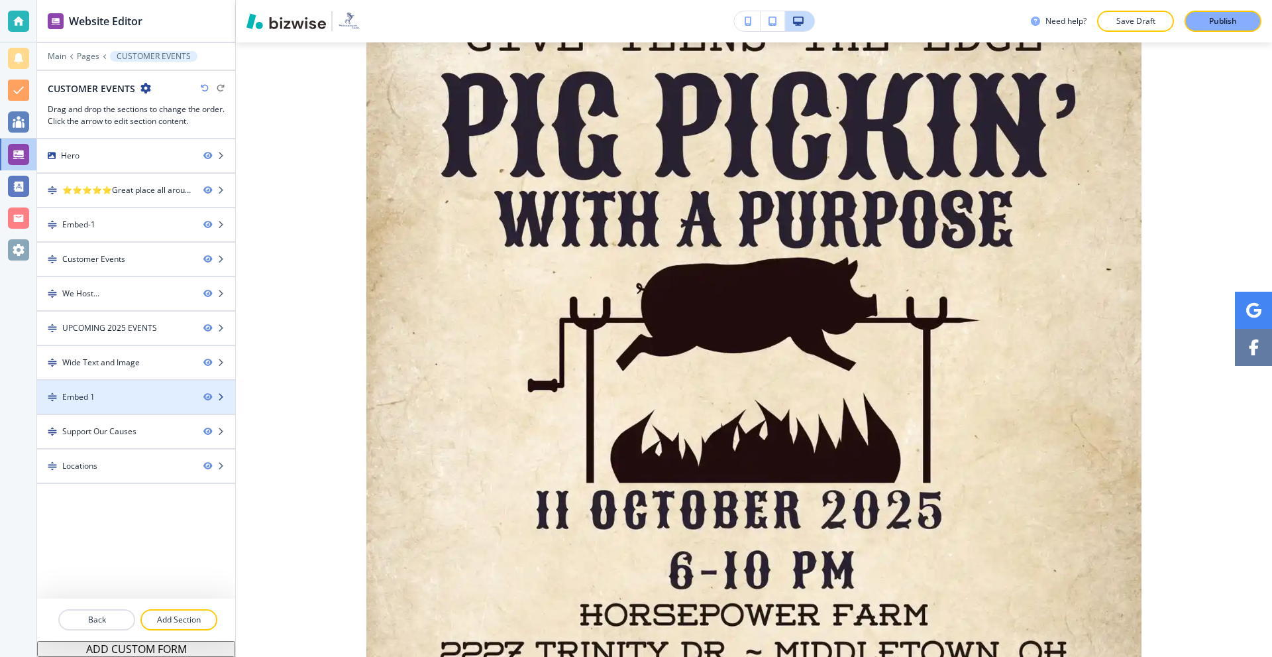
click at [125, 393] on div "Embed 1" at bounding box center [115, 397] width 156 height 12
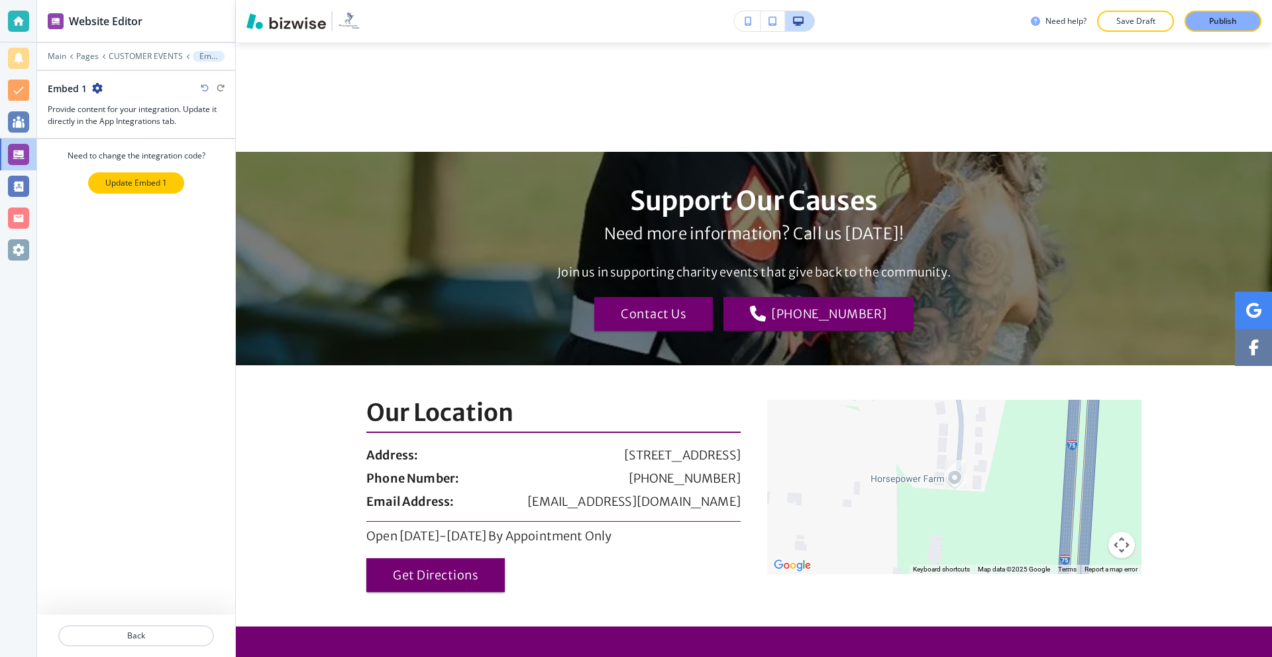
scroll to position [3184, 0]
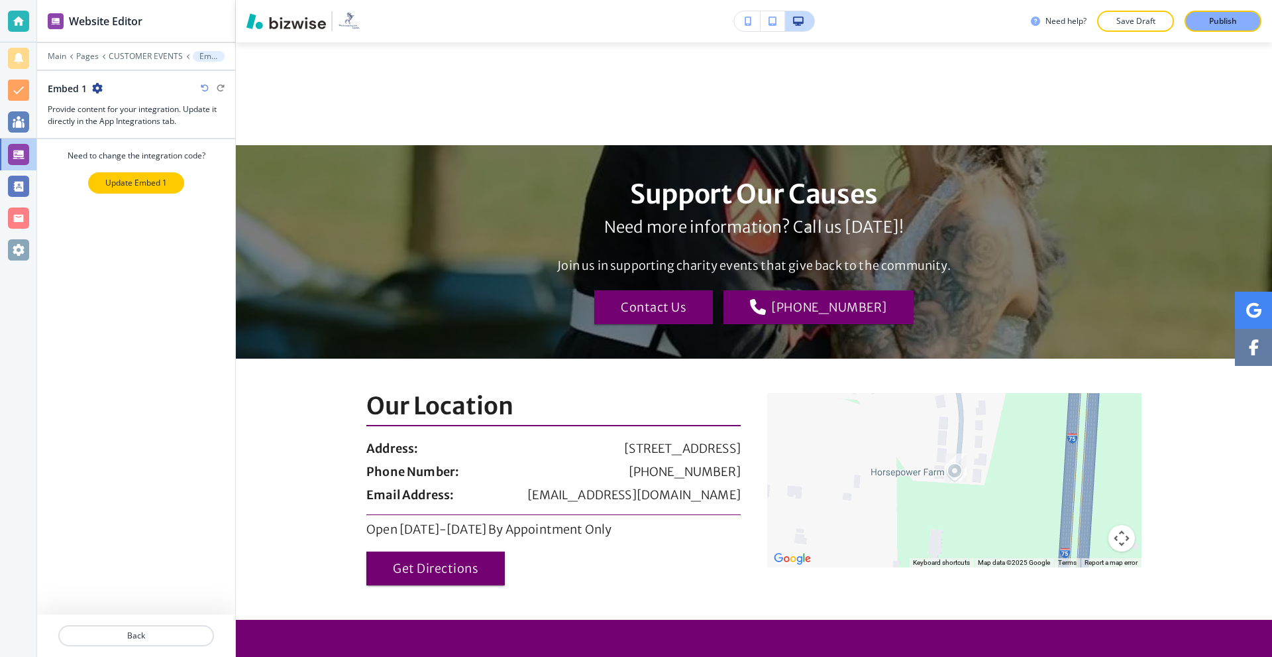
click at [166, 180] on p "Update Embed 1" at bounding box center [136, 183] width 62 height 12
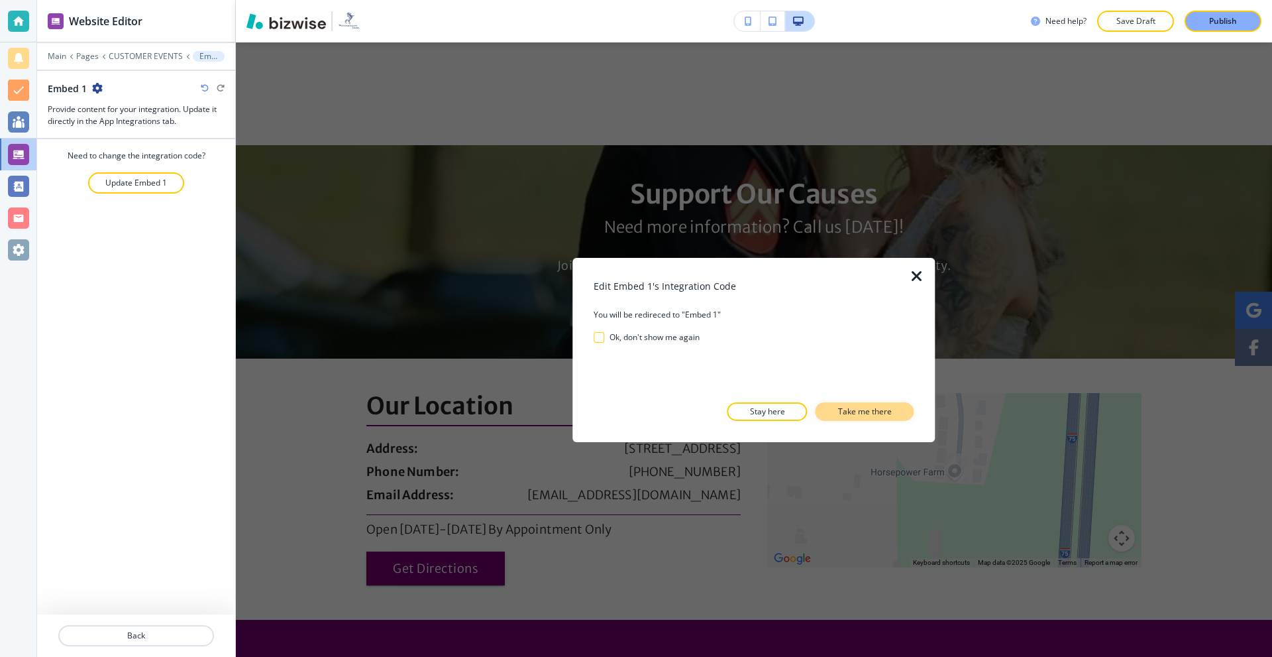
click at [845, 419] on button "Take me there" at bounding box center [865, 411] width 99 height 19
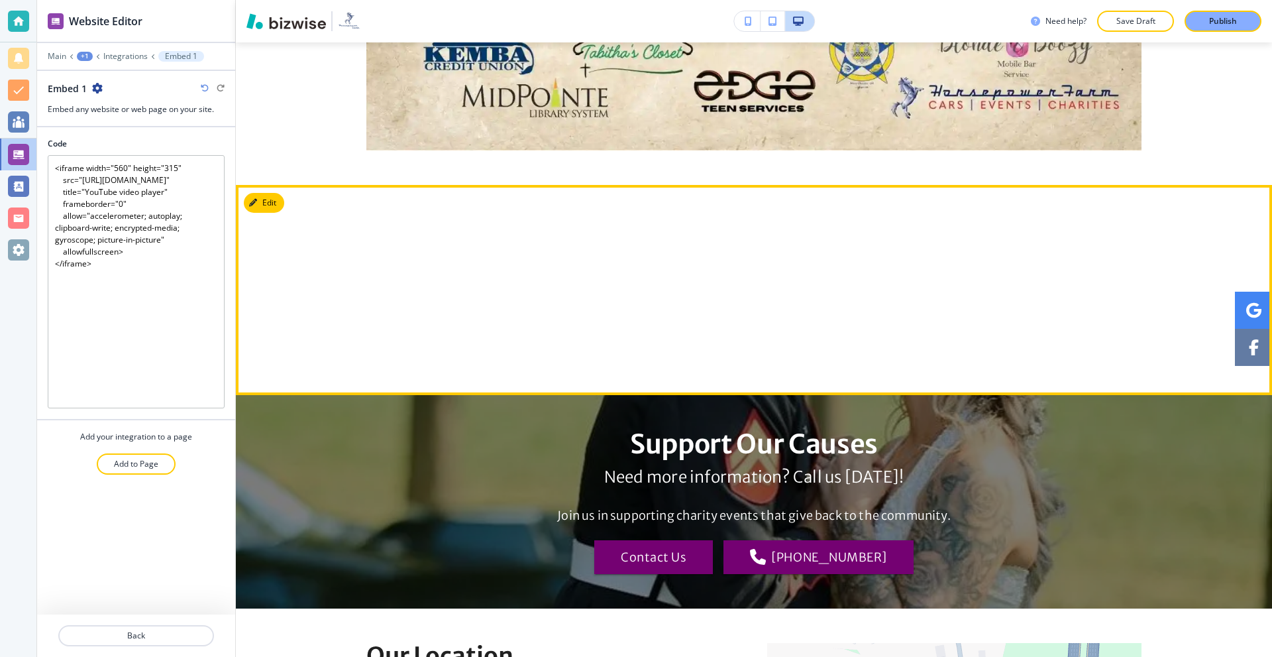
scroll to position [2853, 0]
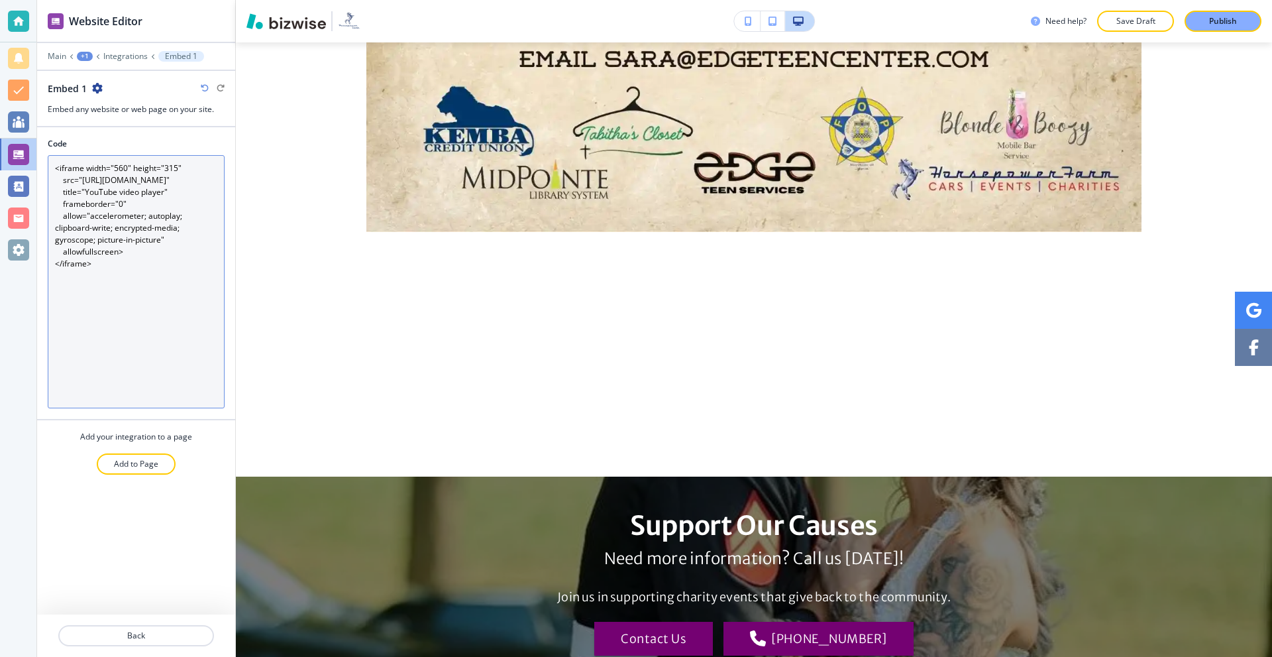
click at [136, 287] on textarea "<iframe width="560" height="315" src="[URL][DOMAIN_NAME]" title="YouTube video …" at bounding box center [136, 281] width 177 height 253
paste textarea "div style="display: flex; justify-content: center; margin: 20px 0;"> <iframe wi…"
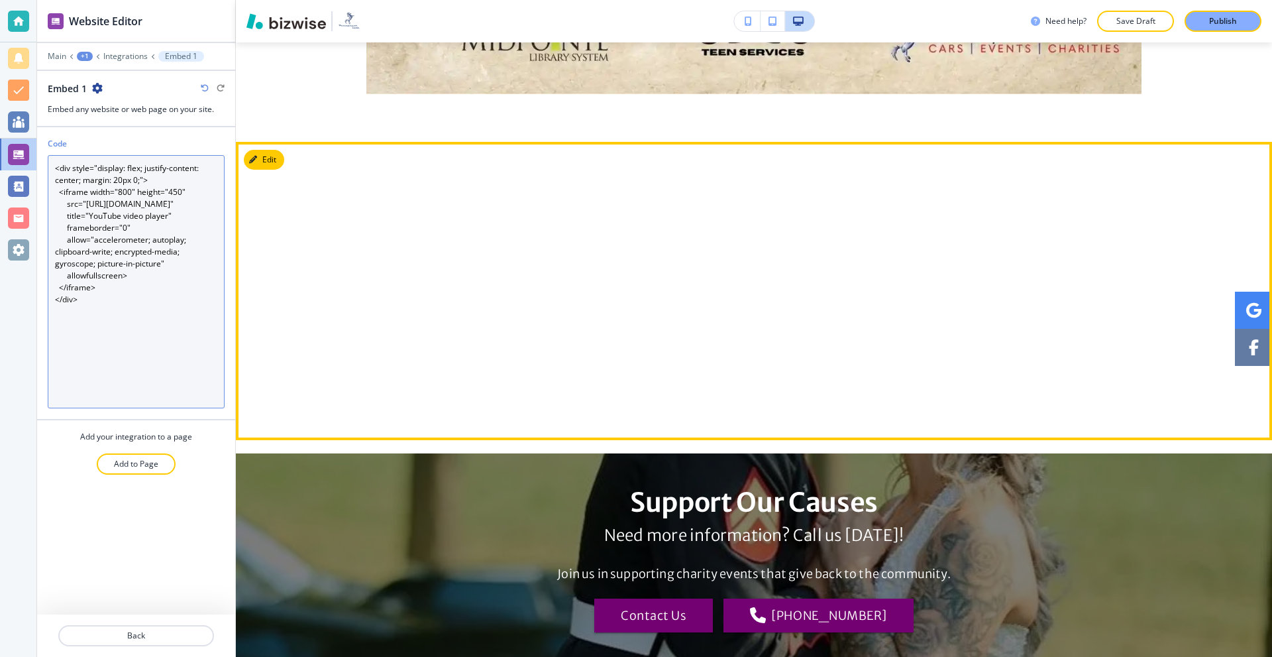
scroll to position [3051, 0]
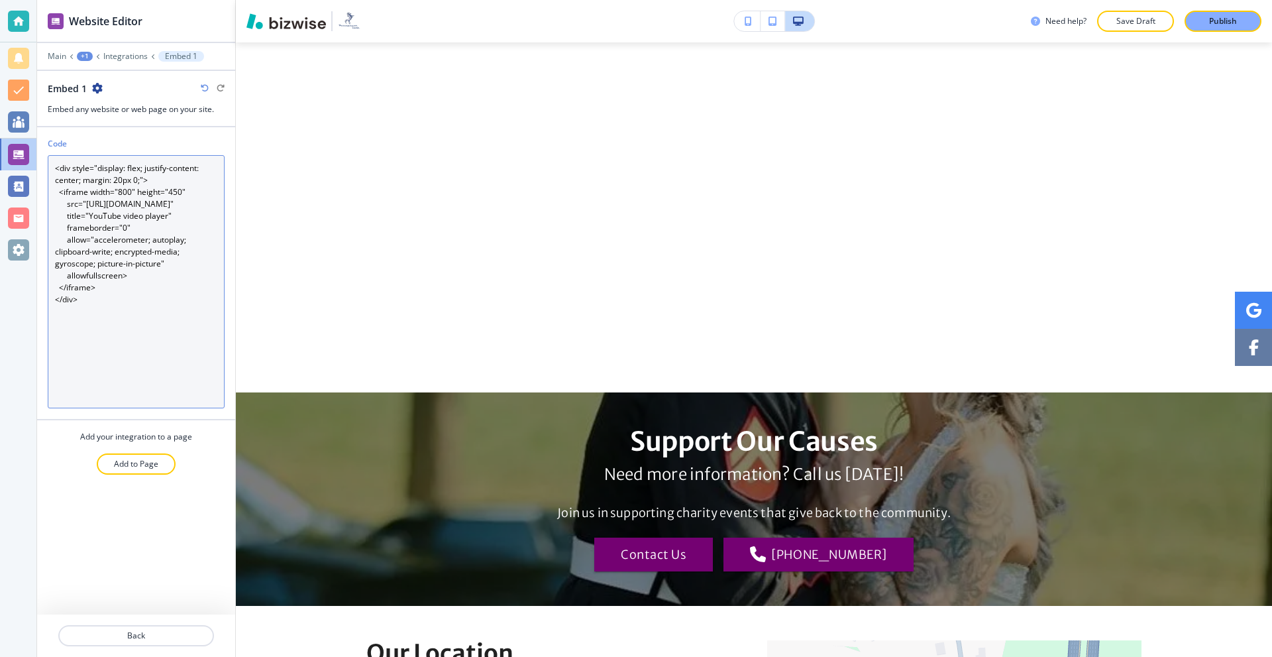
click at [105, 207] on textarea "<div style="display: flex; justify-content: center; margin: 20px 0;"> <iframe w…" at bounding box center [136, 281] width 177 height 253
type textarea "<div style="display: flex; justify-content: center; margin: 20px 0;"> <iframe w…"
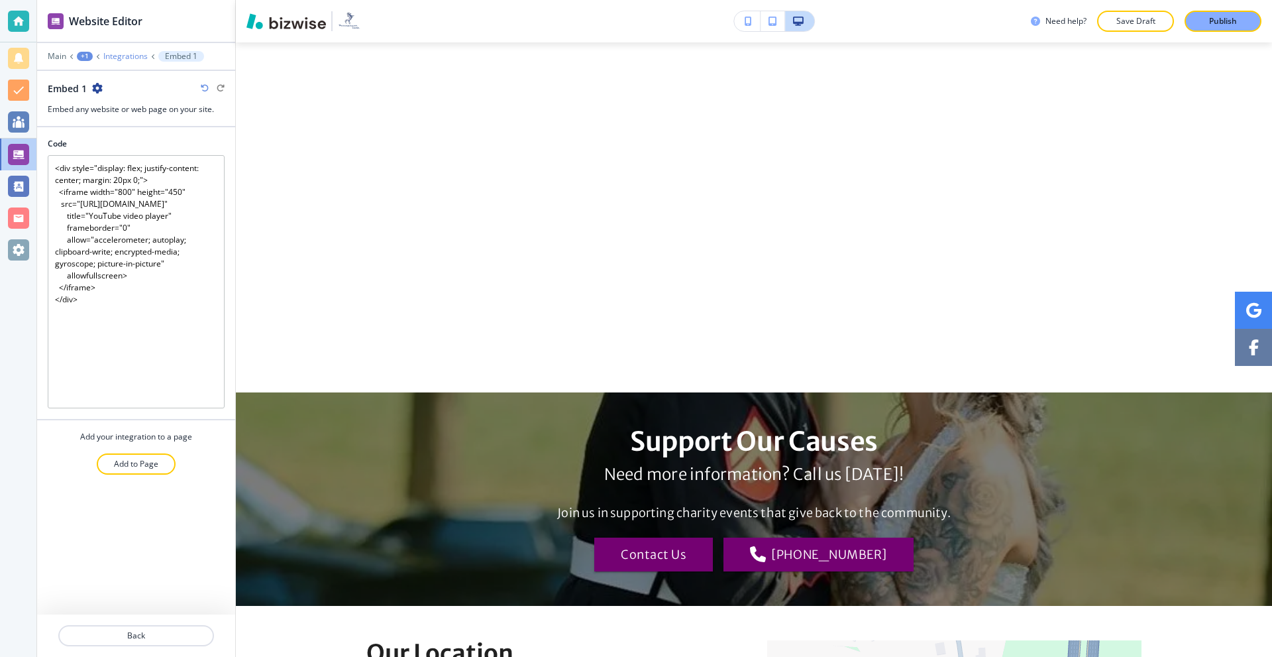
click at [117, 55] on p "Integrations" at bounding box center [125, 56] width 44 height 9
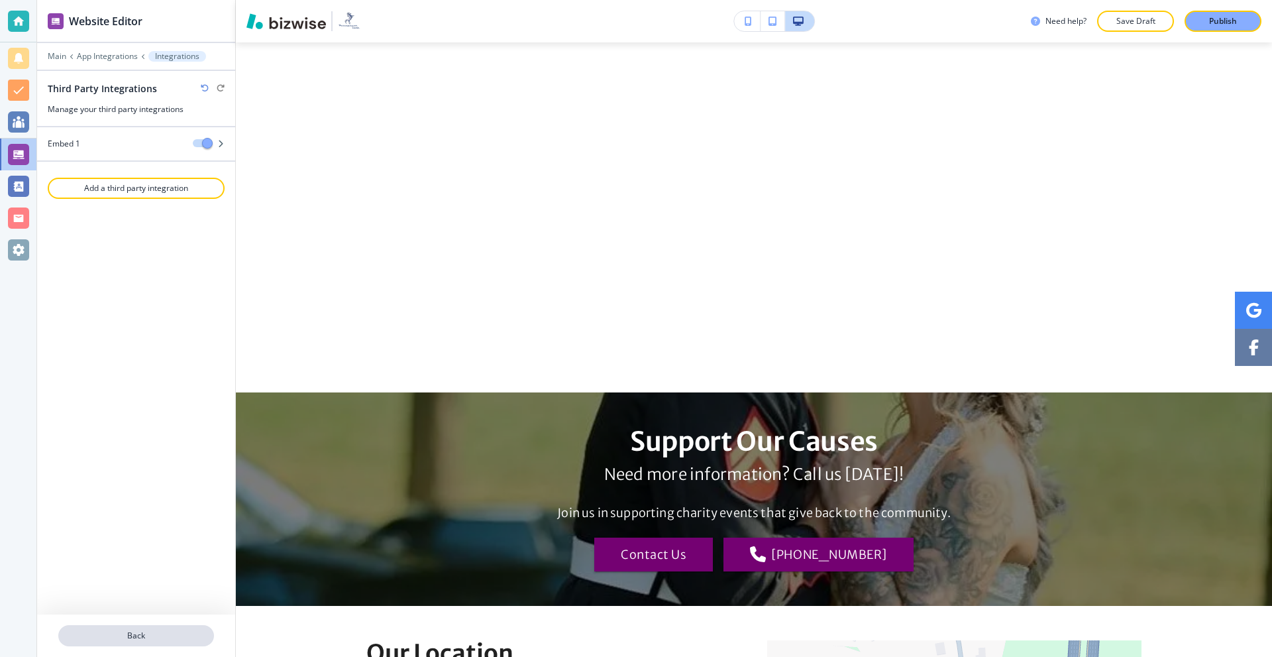
click at [138, 632] on p "Back" at bounding box center [136, 635] width 153 height 12
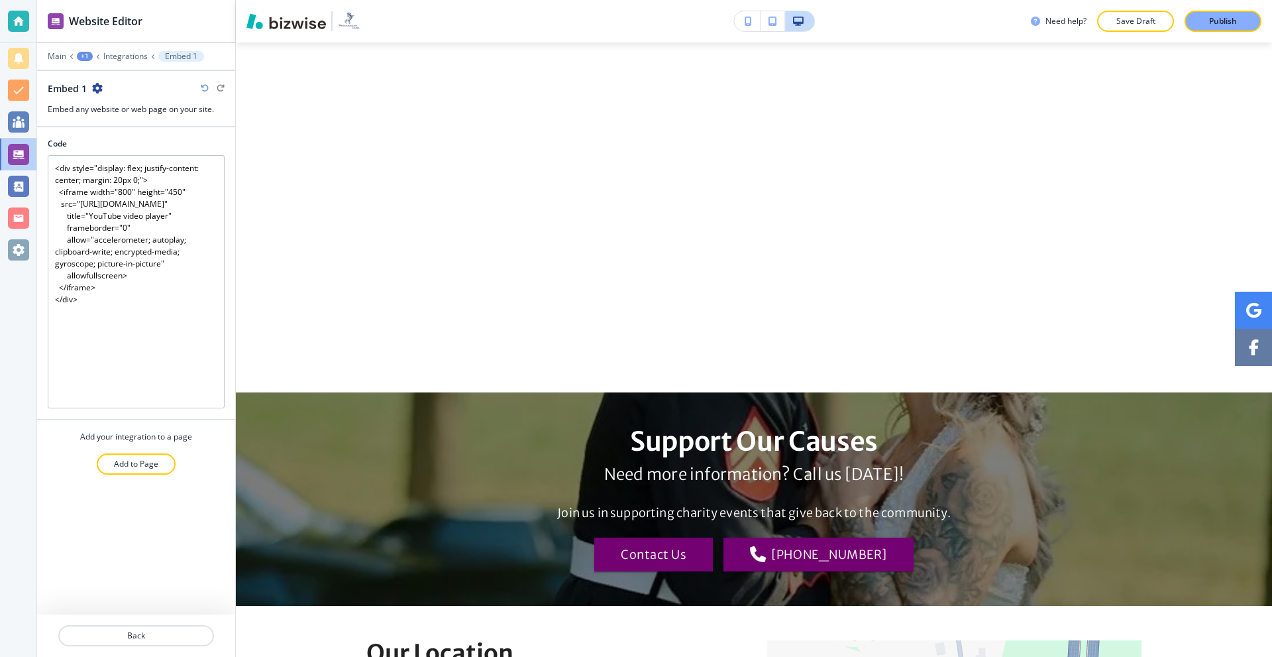
click at [98, 95] on div "Embed 1" at bounding box center [75, 88] width 55 height 14
click at [99, 91] on icon "button" at bounding box center [97, 88] width 11 height 11
click at [60, 58] on p "Main" at bounding box center [57, 56] width 19 height 9
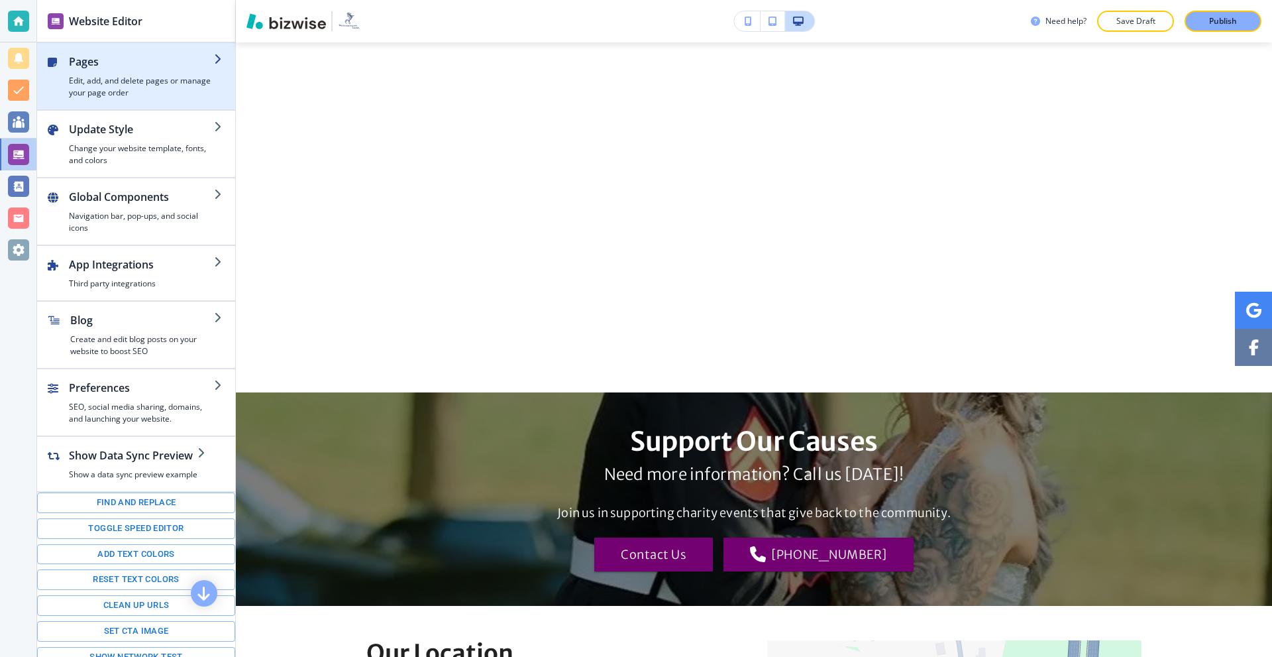
click at [141, 86] on h4 "Edit, add, and delete pages or manage your page order" at bounding box center [141, 87] width 145 height 24
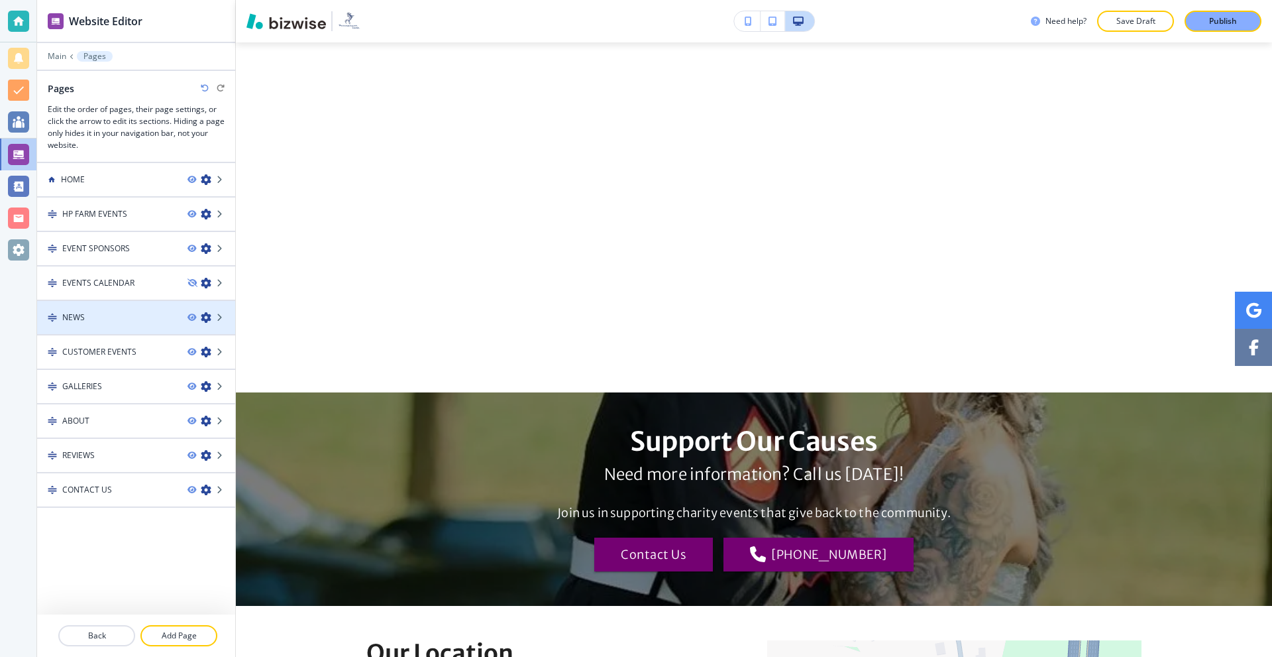
click at [138, 317] on div "NEWS" at bounding box center [107, 317] width 140 height 12
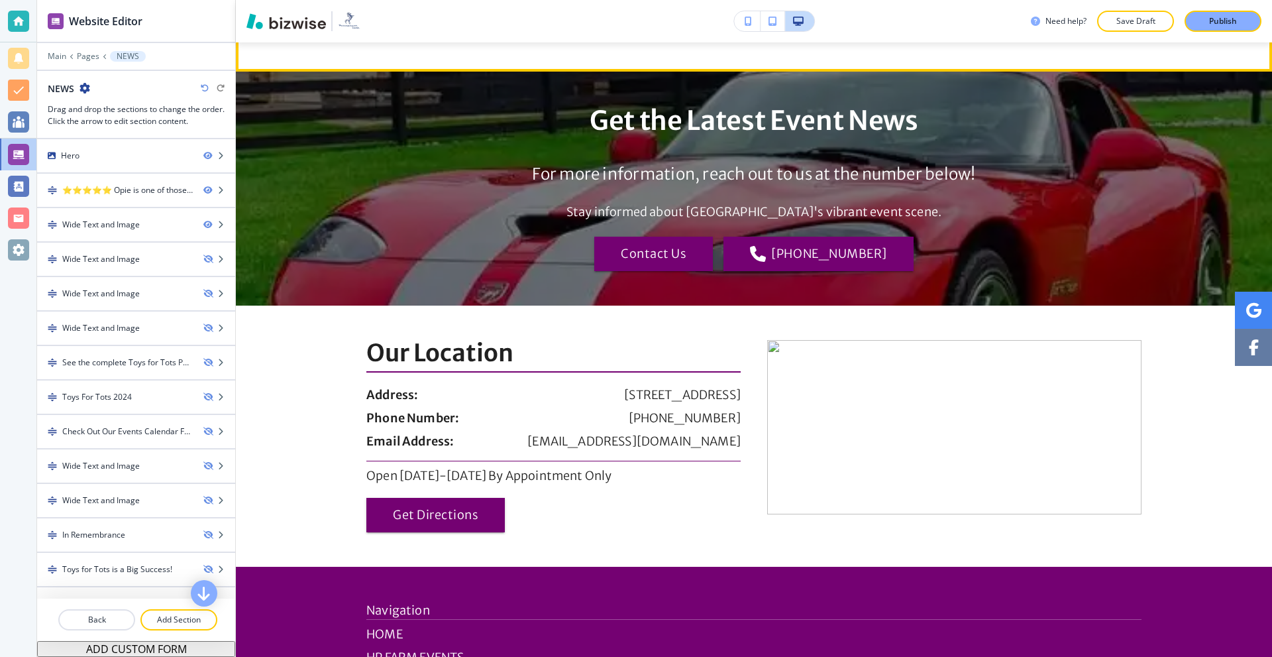
scroll to position [795, 0]
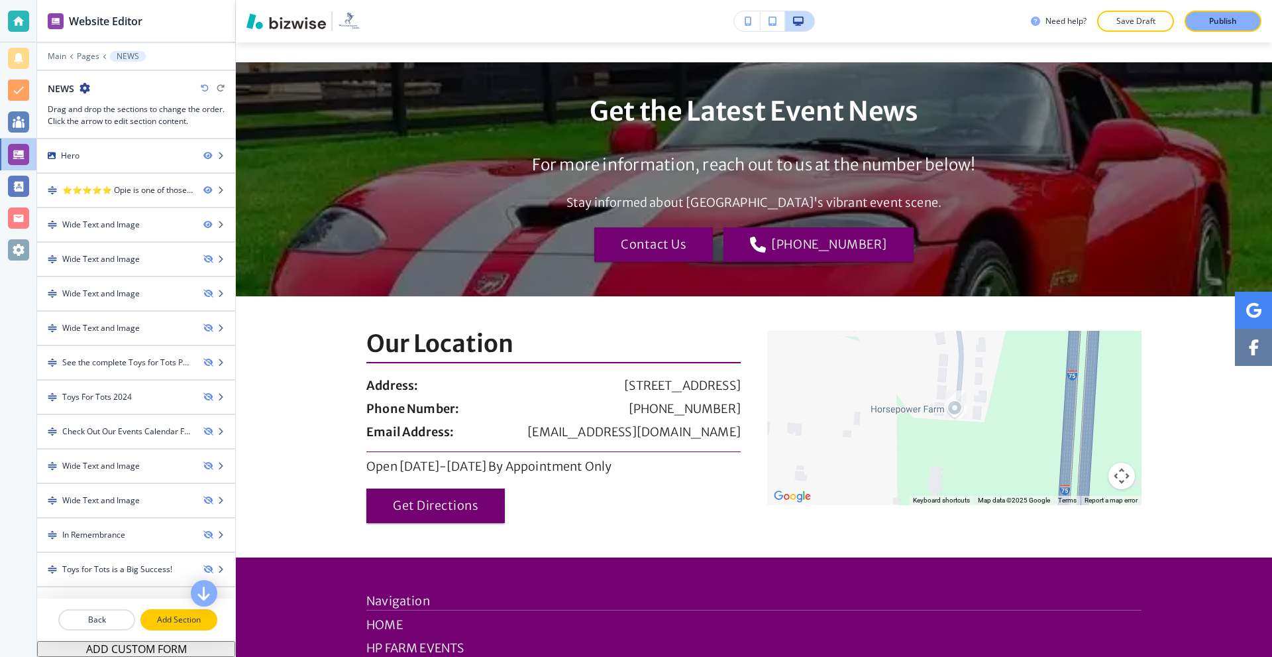
click at [184, 621] on p "Add Section" at bounding box center [179, 619] width 74 height 12
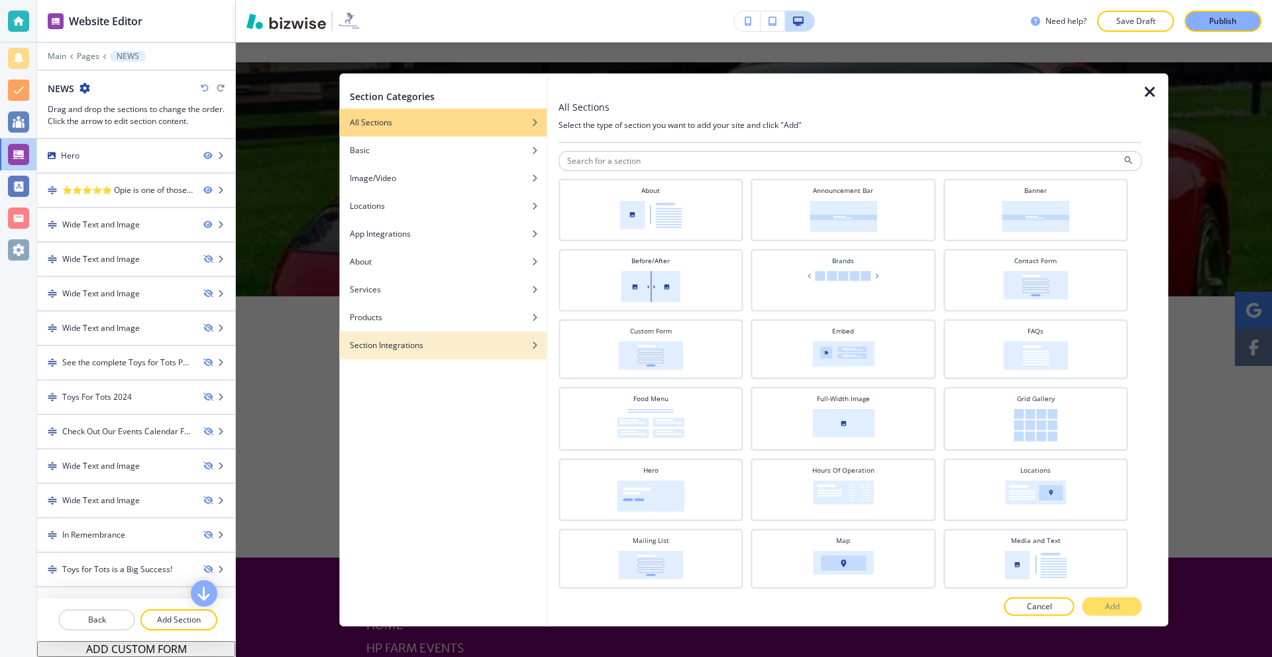
click at [423, 352] on div "button" at bounding box center [442, 354] width 207 height 8
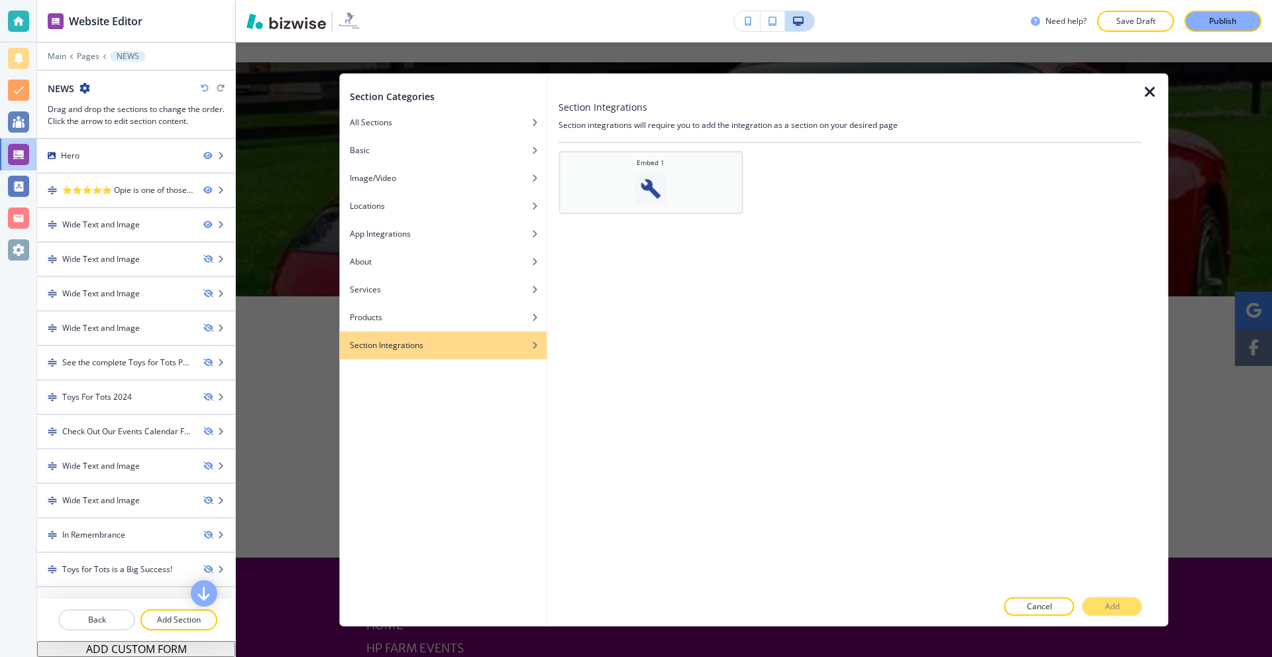
click at [660, 187] on img at bounding box center [651, 188] width 32 height 32
drag, startPoint x: 1107, startPoint y: 611, endPoint x: 1067, endPoint y: 594, distance: 43.3
click at [1106, 611] on p "Add" at bounding box center [1112, 606] width 15 height 12
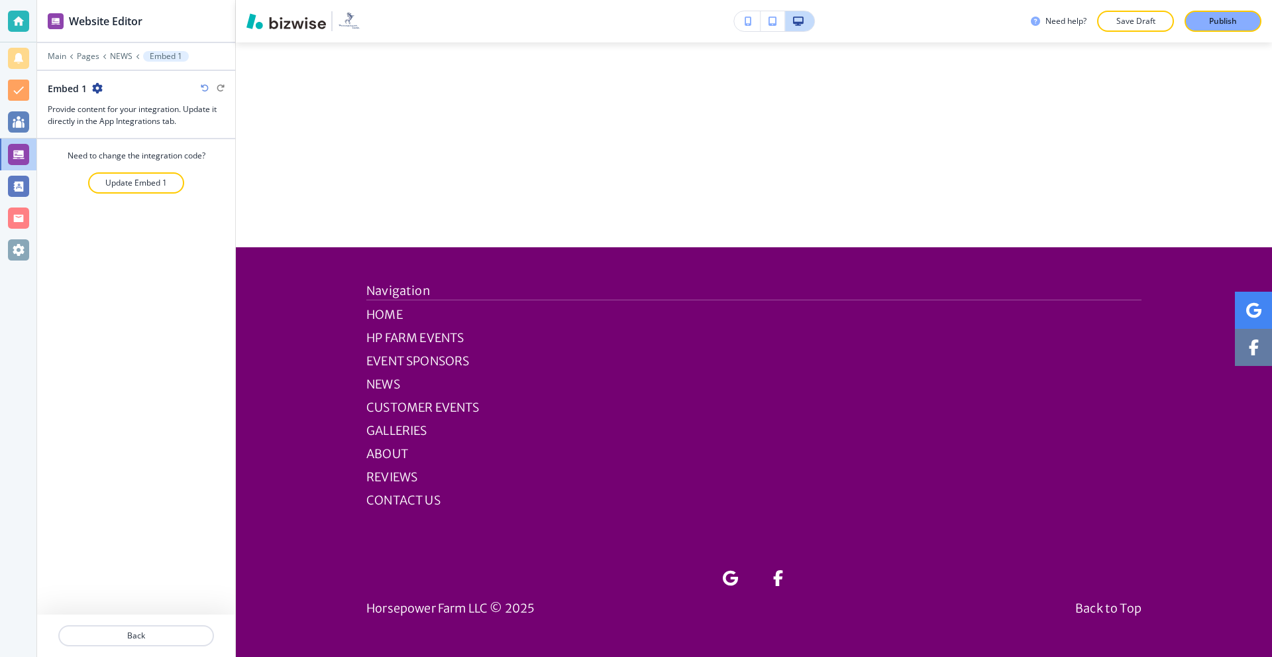
scroll to position [2408, 0]
click at [113, 54] on p "NEWS" at bounding box center [121, 56] width 23 height 9
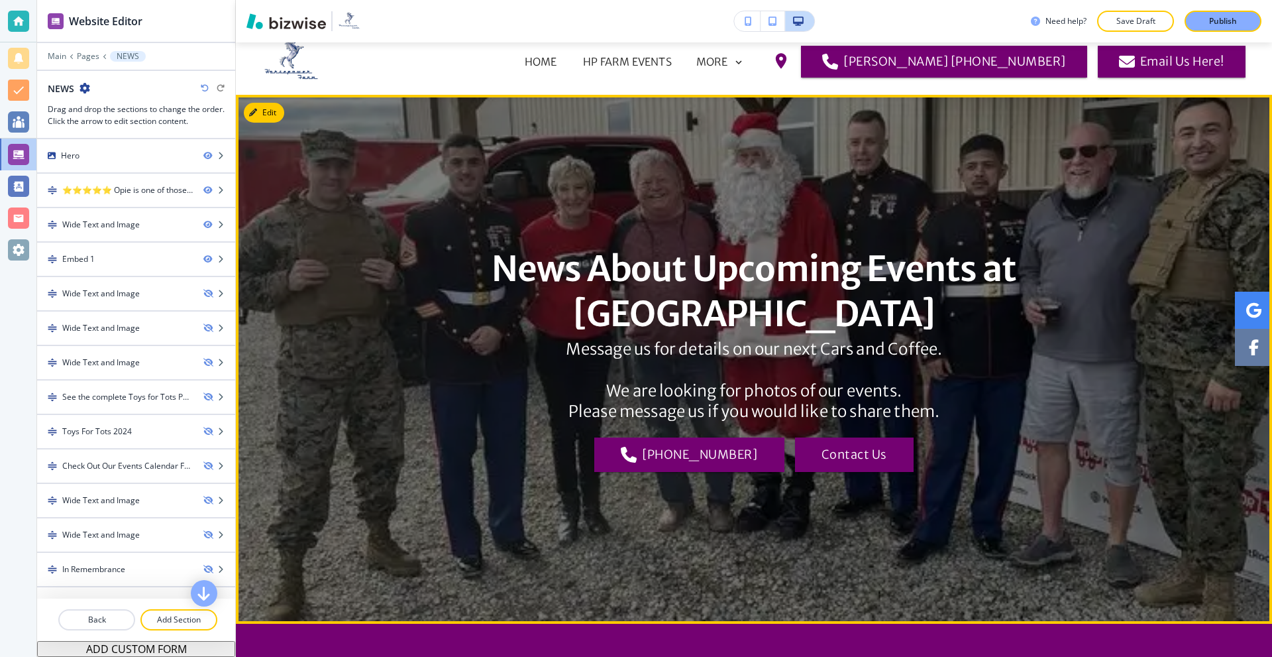
scroll to position [0, 0]
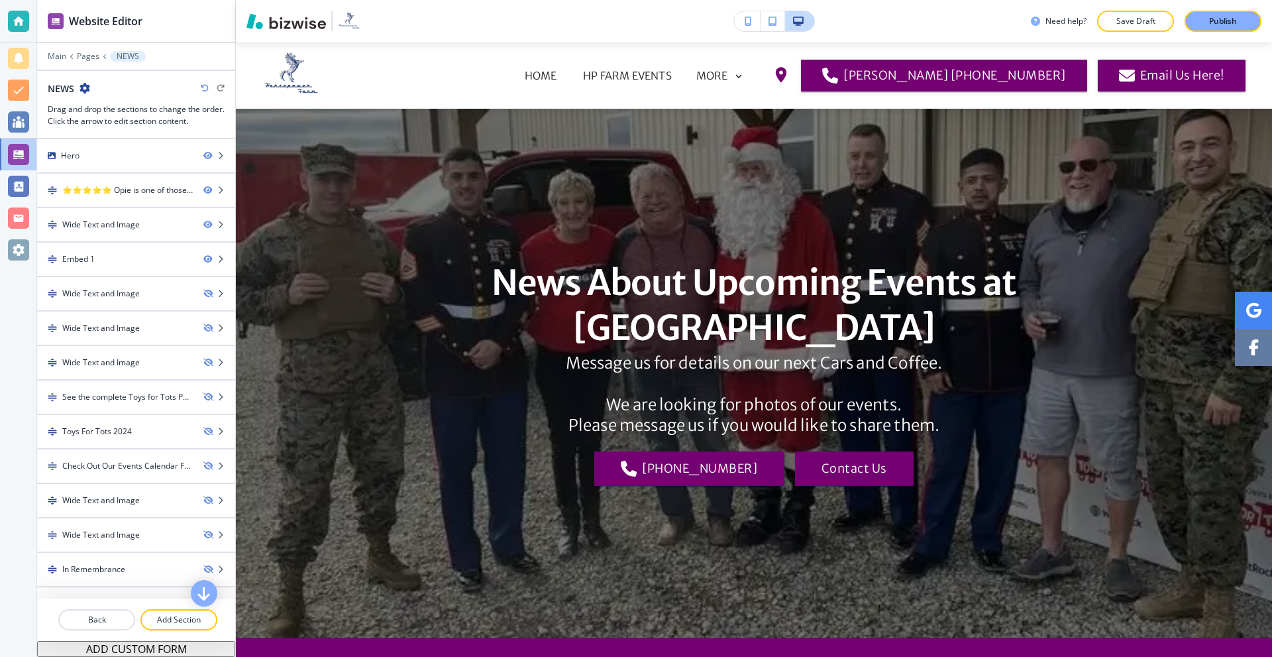
drag, startPoint x: 1215, startPoint y: 21, endPoint x: 1204, endPoint y: 30, distance: 13.7
click at [1215, 21] on p "Publish" at bounding box center [1223, 21] width 28 height 12
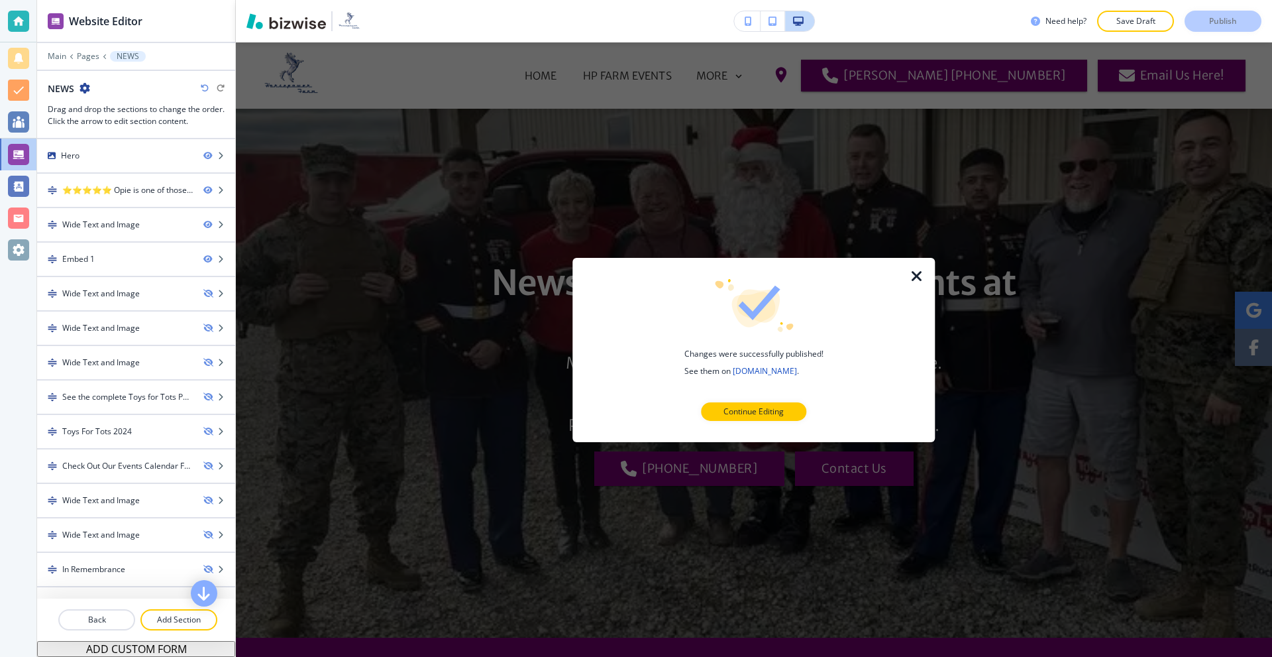
click at [920, 275] on icon "button" at bounding box center [917, 276] width 16 height 16
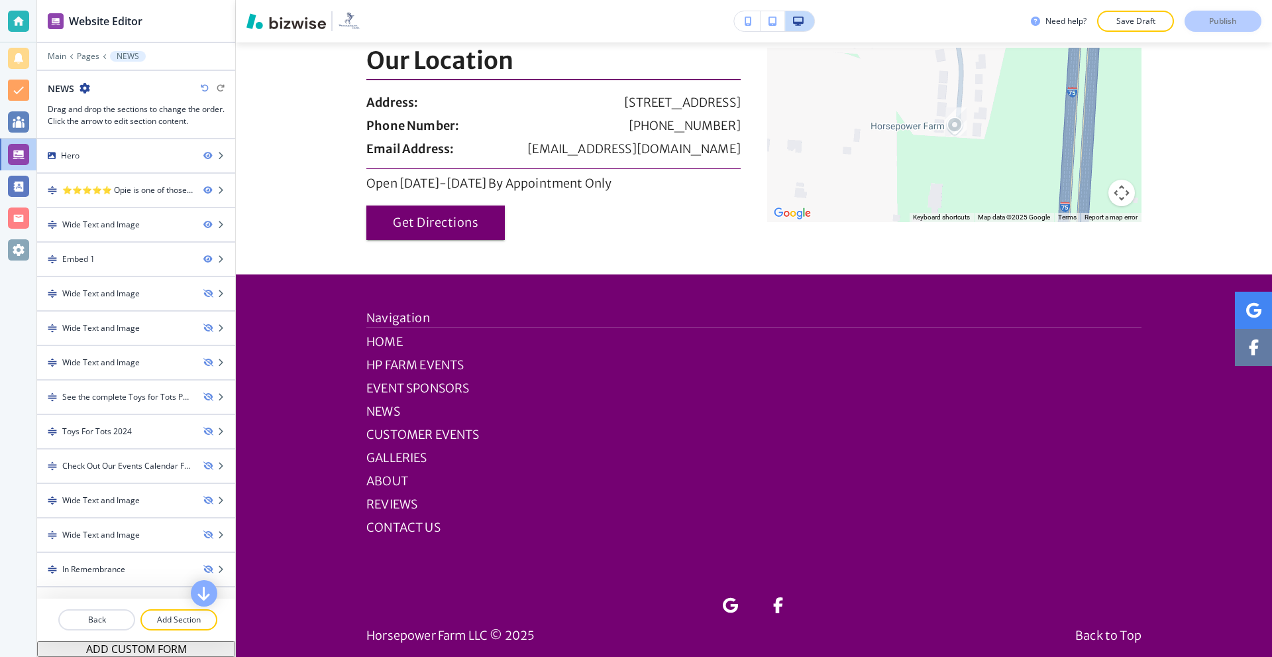
scroll to position [1722, 0]
